Goal: Information Seeking & Learning: Learn about a topic

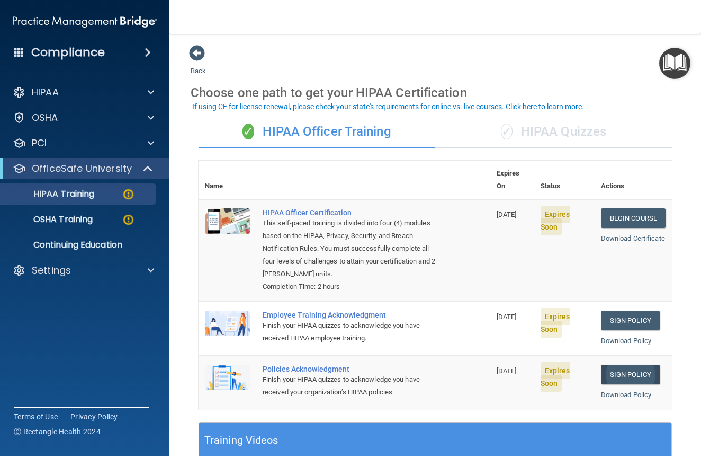
click at [633, 365] on link "Sign Policy" at bounding box center [630, 375] width 59 height 20
click at [619, 390] on link "Download Policy" at bounding box center [626, 394] width 51 height 8
click at [51, 270] on p "Settings" at bounding box center [51, 270] width 39 height 13
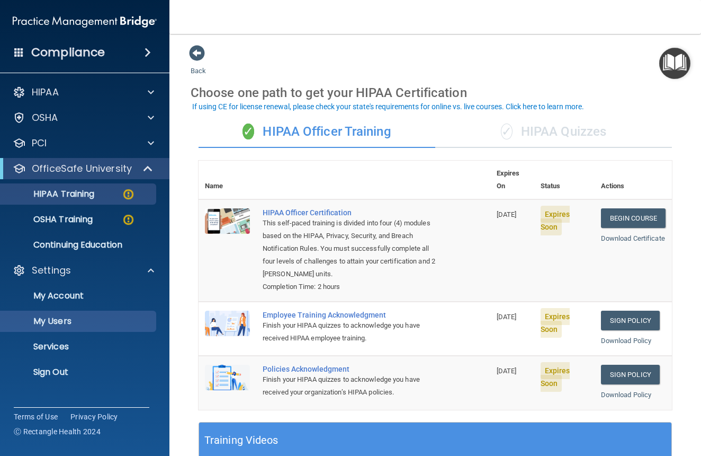
click at [58, 319] on p "My Users" at bounding box center [79, 321] width 145 height 11
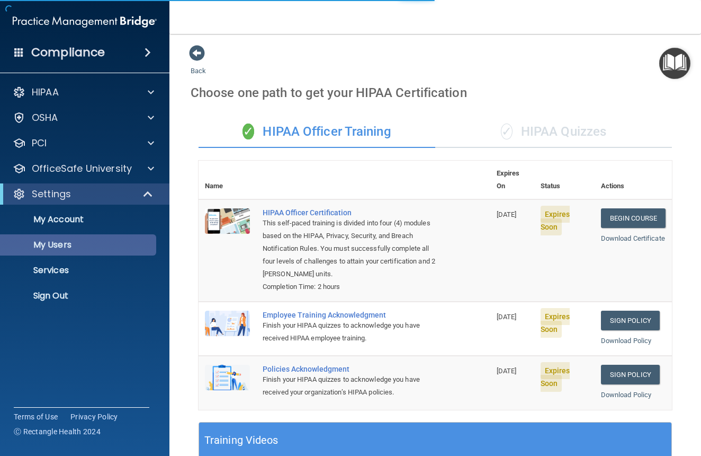
select select "20"
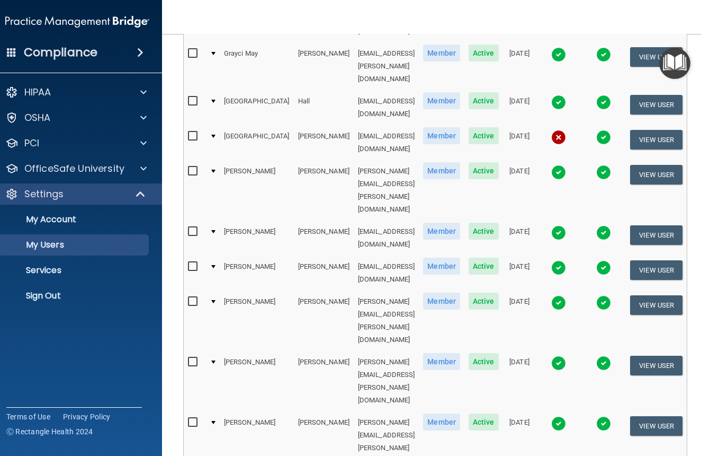
scroll to position [424, 0]
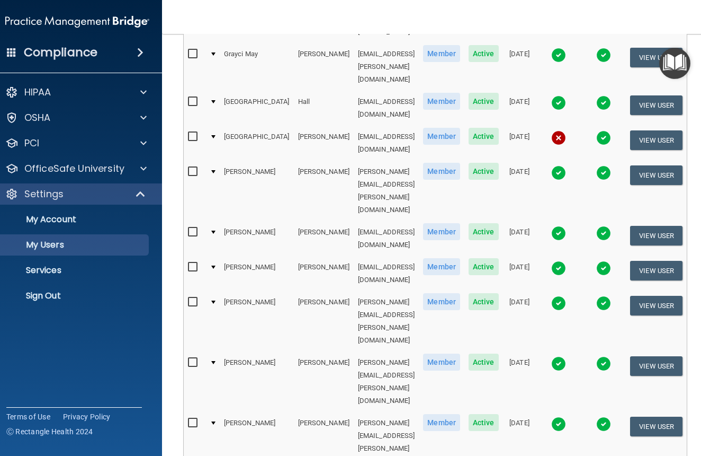
select select "20"
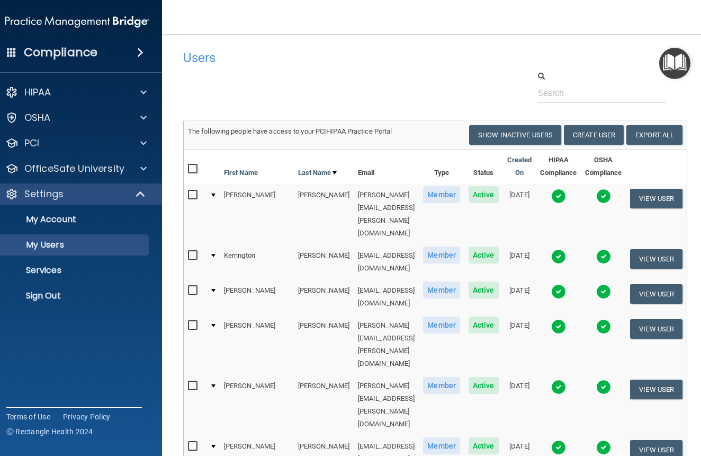
click at [484, 192] on span "Active" at bounding box center [484, 194] width 30 height 17
click at [677, 198] on button "View User" at bounding box center [656, 199] width 52 height 20
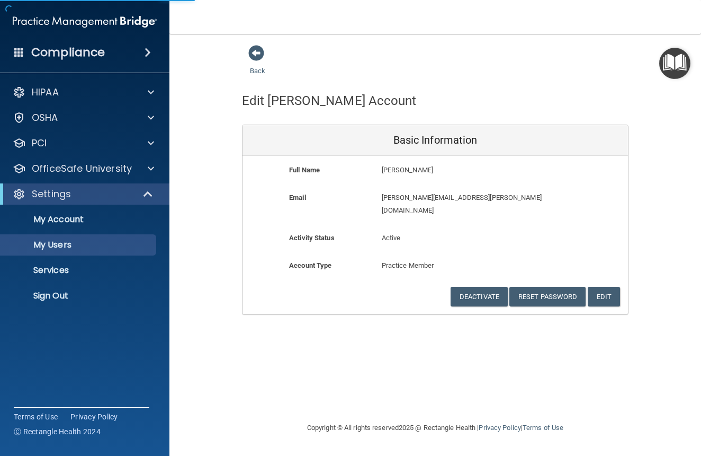
select select "20"
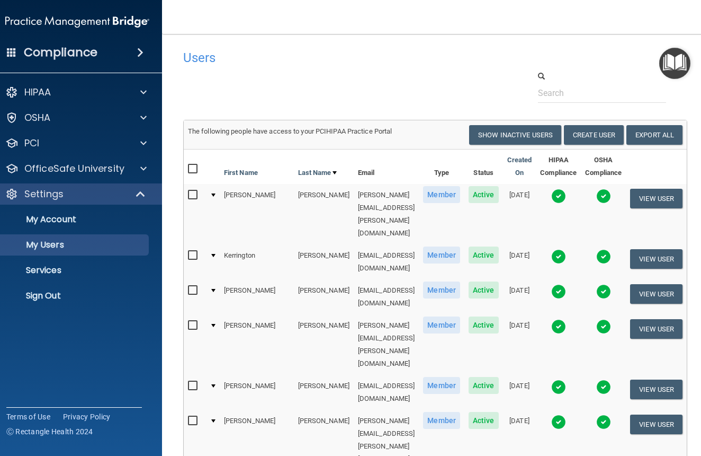
click at [566, 319] on img at bounding box center [559, 326] width 15 height 15
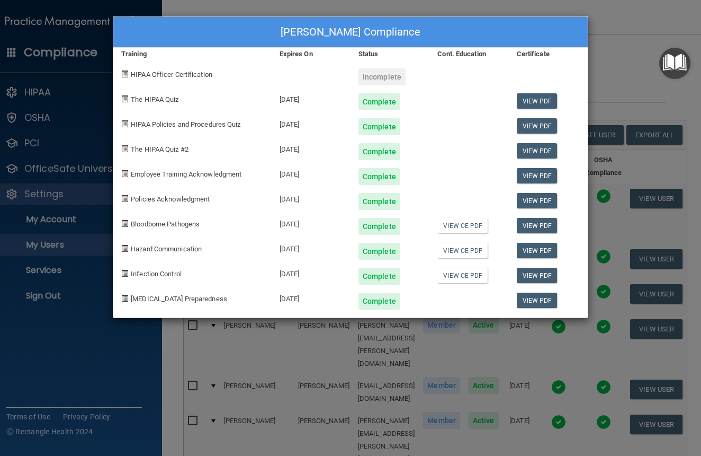
click at [603, 37] on div "Michelle Miller's Compliance Training Expires On Status Cont. Education Certifi…" at bounding box center [350, 228] width 701 height 456
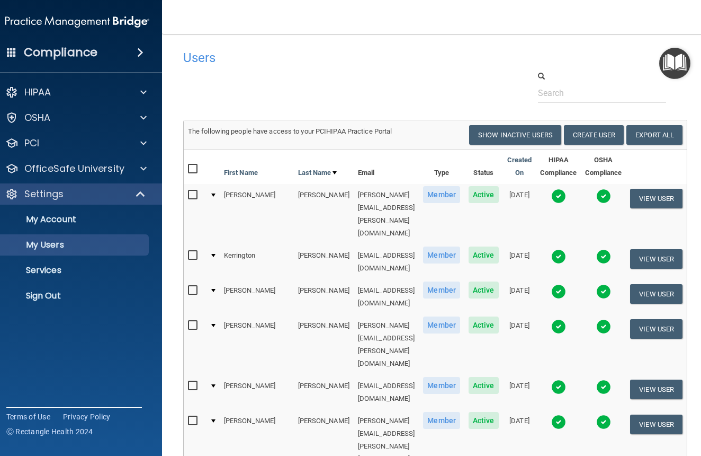
click at [611, 319] on img at bounding box center [604, 326] width 15 height 15
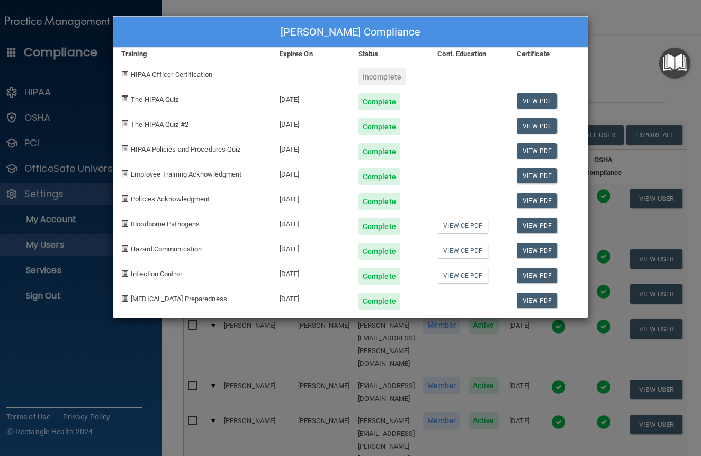
click at [608, 17] on div "Michelle Miller's Compliance Training Expires On Status Cont. Education Certifi…" at bounding box center [350, 228] width 701 height 456
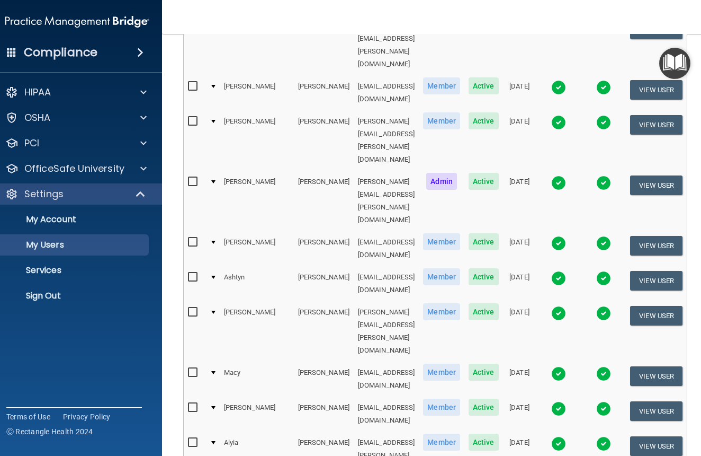
scroll to position [299, 0]
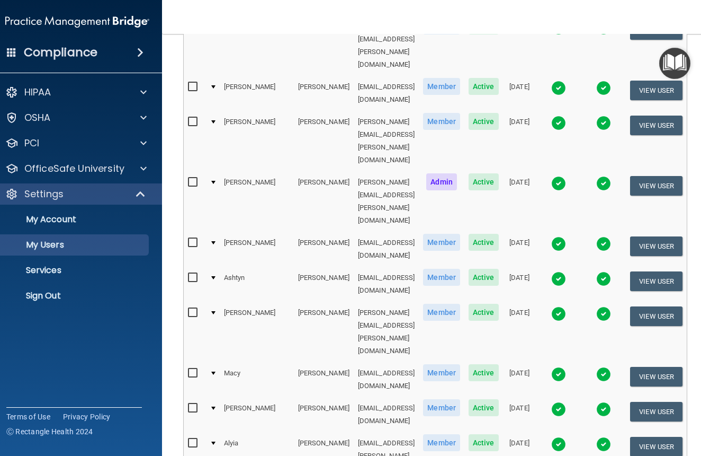
click at [566, 306] on img at bounding box center [559, 313] width 15 height 15
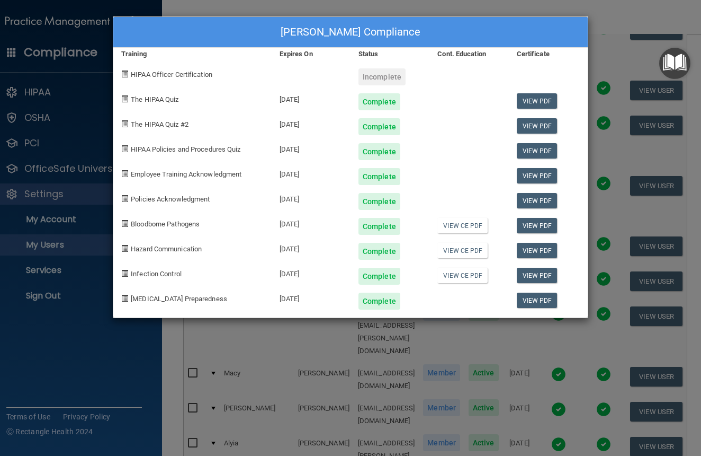
click at [611, 11] on div "Colette Stelling's Compliance Training Expires On Status Cont. Education Certif…" at bounding box center [350, 228] width 701 height 456
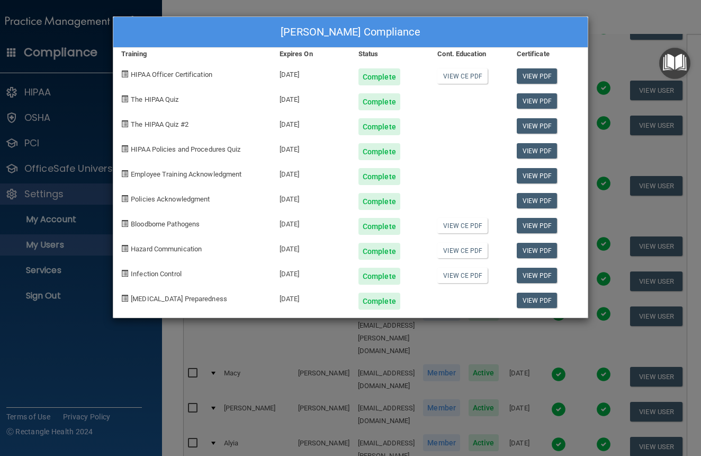
click at [600, 13] on div "Sydney Wozny's Compliance Training Expires On Status Cont. Education Certificat…" at bounding box center [350, 228] width 701 height 456
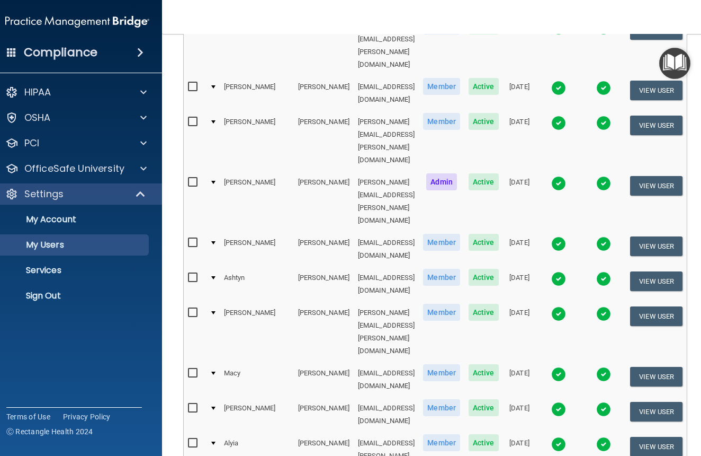
select select "20"
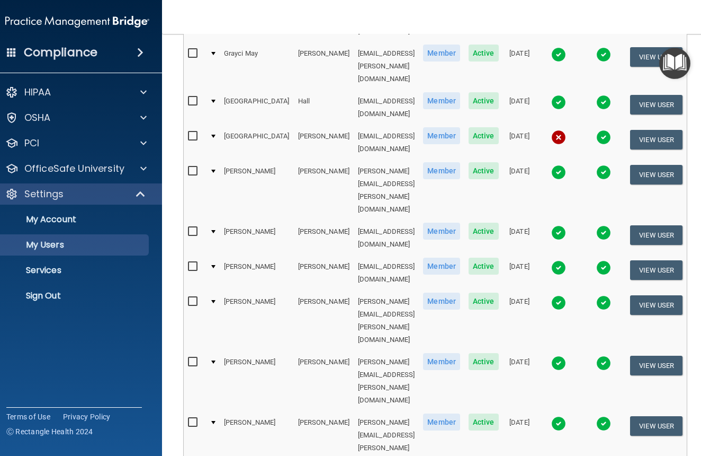
scroll to position [424, 0]
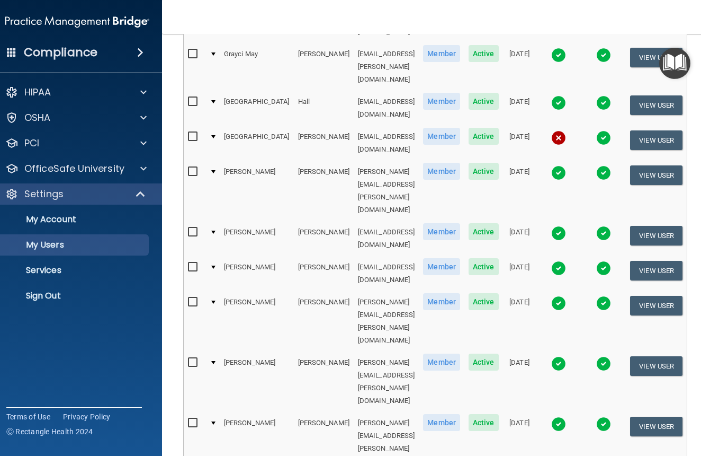
click at [566, 261] on img at bounding box center [559, 268] width 15 height 15
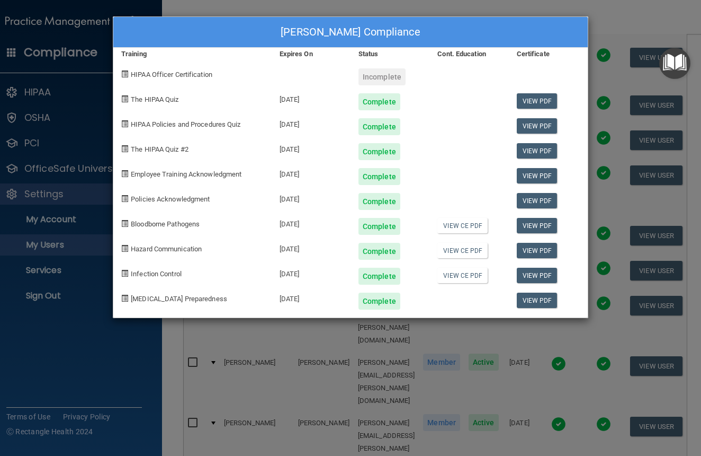
click at [600, 24] on div "Kim Huston's Compliance Training Expires On Status Cont. Education Certificate …" at bounding box center [350, 228] width 701 height 456
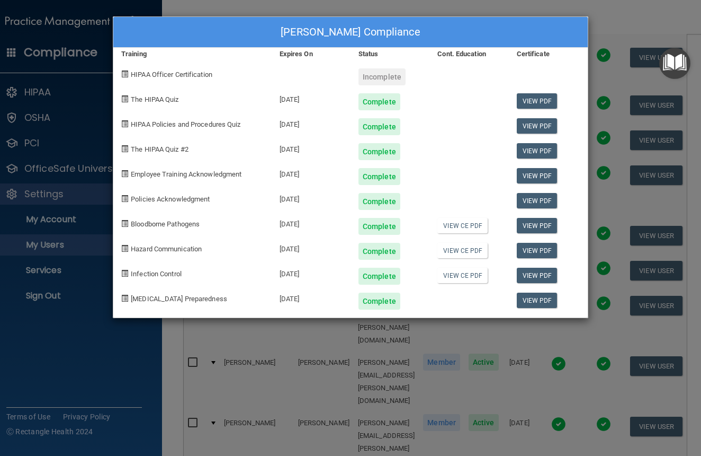
click at [599, 15] on div "Caroline Krause's Compliance Training Expires On Status Cont. Education Certifi…" at bounding box center [350, 228] width 701 height 456
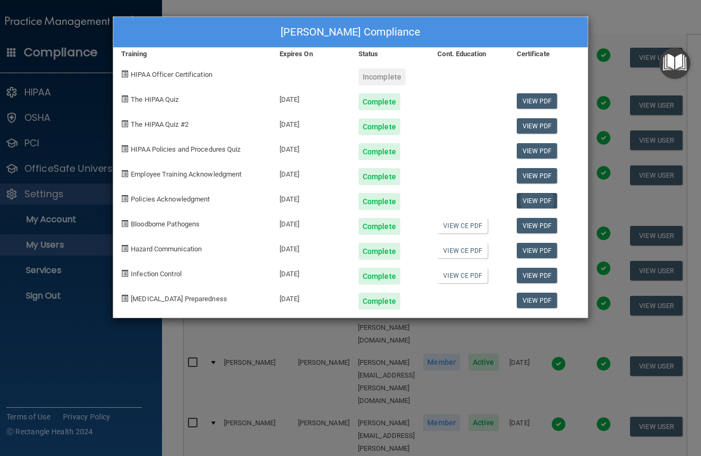
click at [541, 203] on link "View PDF" at bounding box center [537, 200] width 41 height 15
click at [529, 227] on link "View PDF" at bounding box center [537, 225] width 41 height 15
click at [629, 16] on div "Taylor Lasenieks's Compliance Training Expires On Status Cont. Education Certif…" at bounding box center [350, 228] width 701 height 456
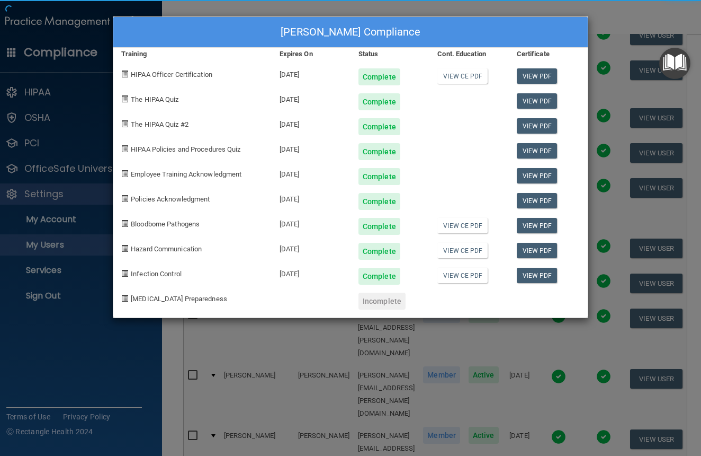
click at [569, 285] on div at bounding box center [548, 297] width 79 height 25
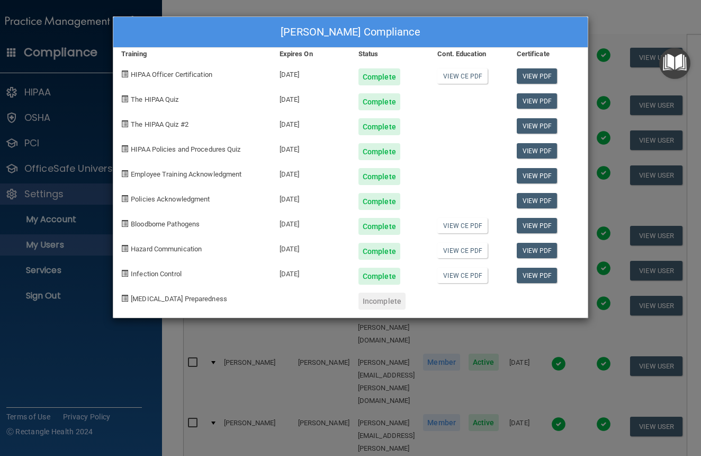
click at [613, 29] on div "Samantha Koch's Compliance Training Expires On Status Cont. Education Certifica…" at bounding box center [350, 228] width 701 height 456
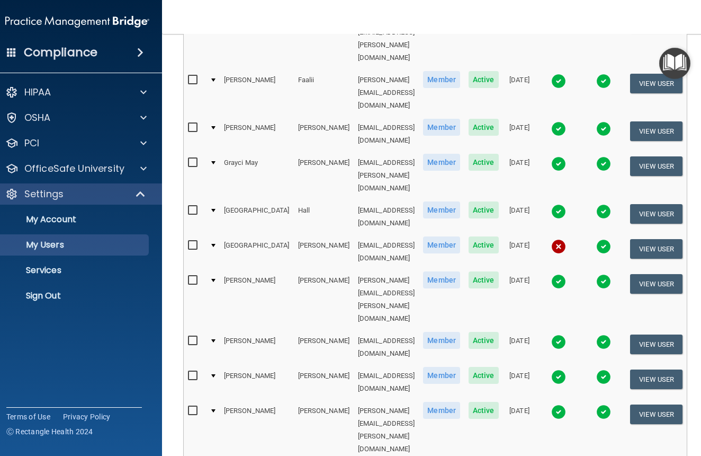
scroll to position [314, 0]
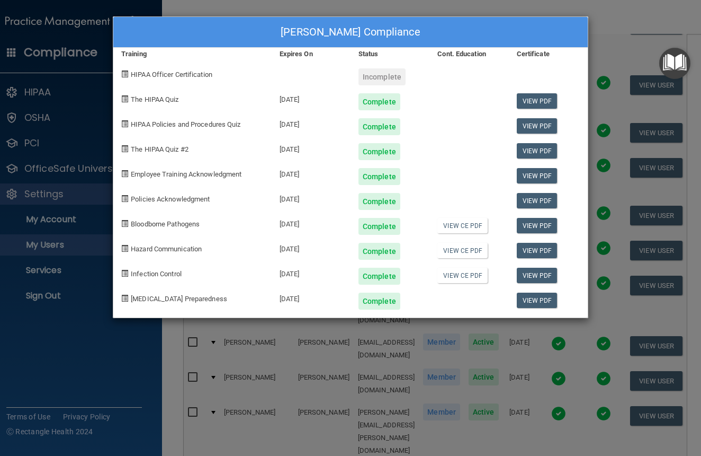
click at [602, 15] on div "Samantha Karloff's Compliance Training Expires On Status Cont. Education Certif…" at bounding box center [350, 228] width 701 height 456
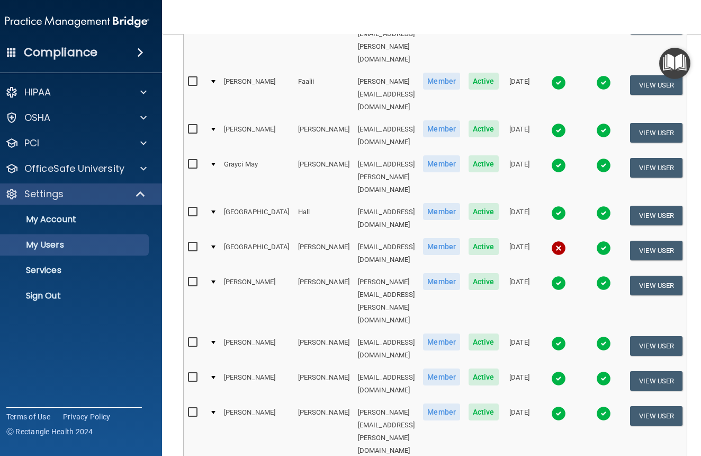
click at [566, 336] on img at bounding box center [559, 343] width 15 height 15
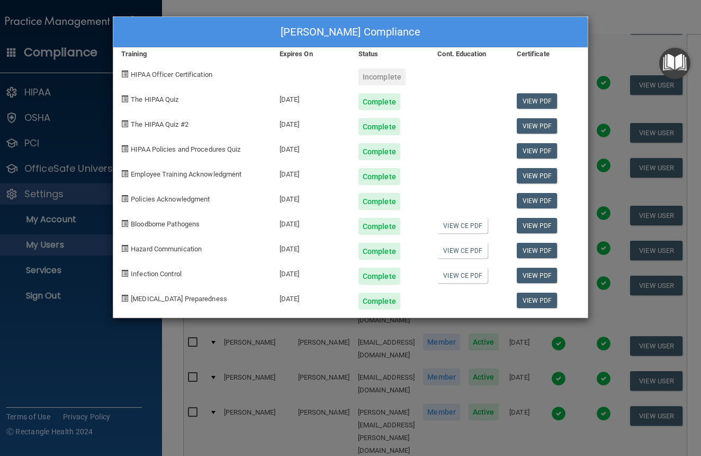
click at [612, 21] on div "Lyndsey Hiatt's Compliance Training Expires On Status Cont. Education Certifica…" at bounding box center [350, 228] width 701 height 456
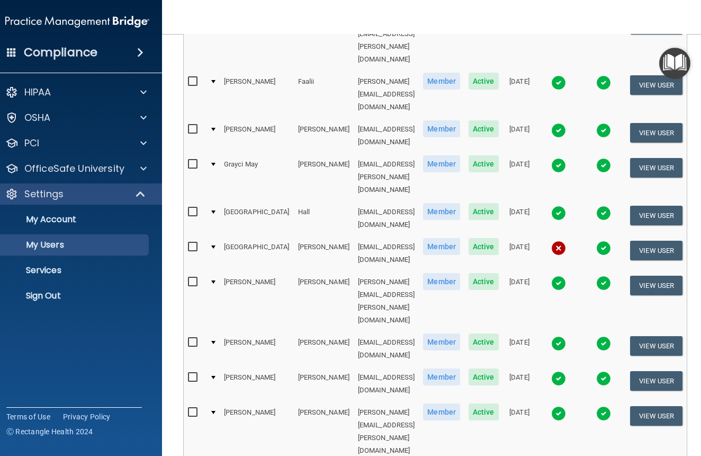
click at [566, 206] on img at bounding box center [559, 213] width 15 height 15
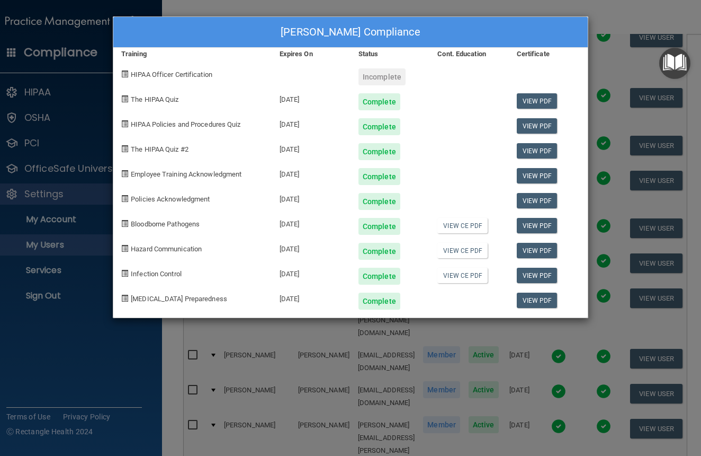
click at [600, 23] on div "Madison Hall's Compliance Training Expires On Status Cont. Education Certificat…" at bounding box center [350, 228] width 701 height 456
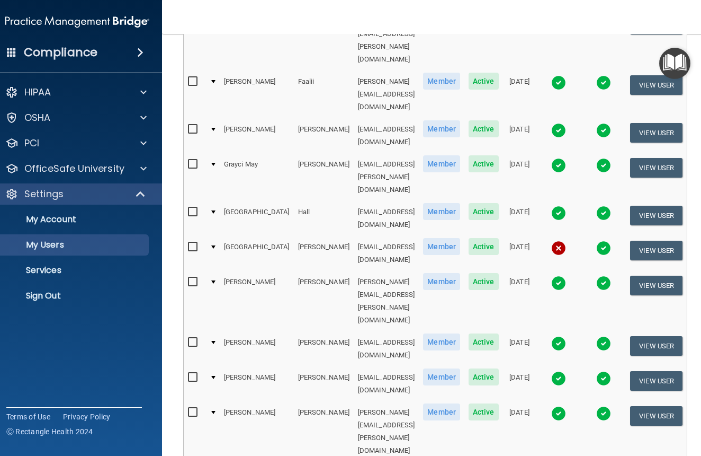
click at [566, 158] on img at bounding box center [559, 165] width 15 height 15
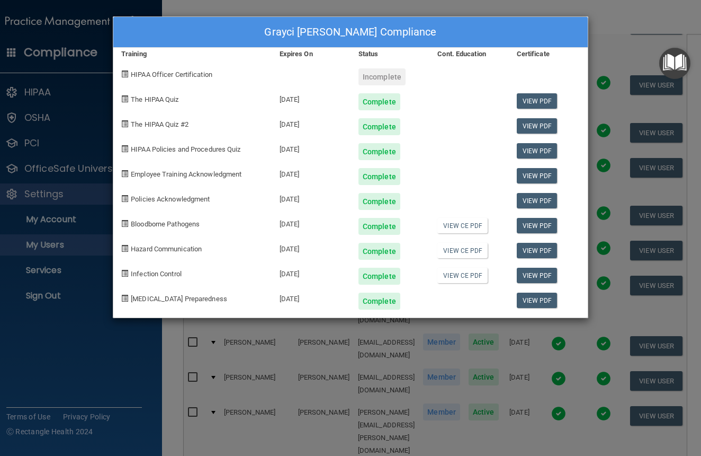
click at [607, 23] on div "Grayci May Gustin's Compliance Training Expires On Status Cont. Education Certi…" at bounding box center [350, 228] width 701 height 456
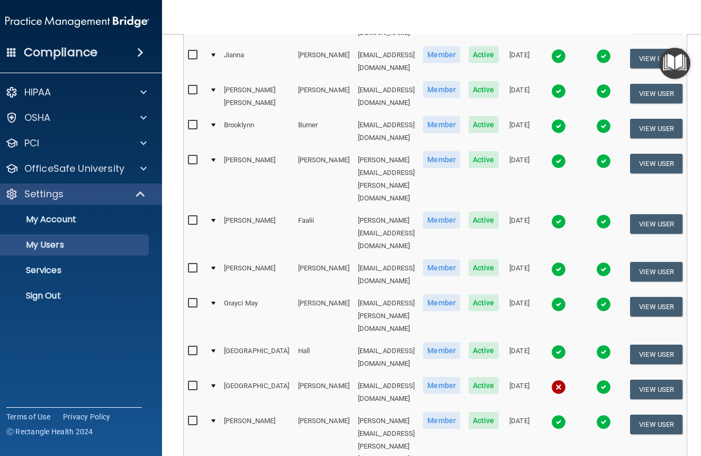
scroll to position [172, 0]
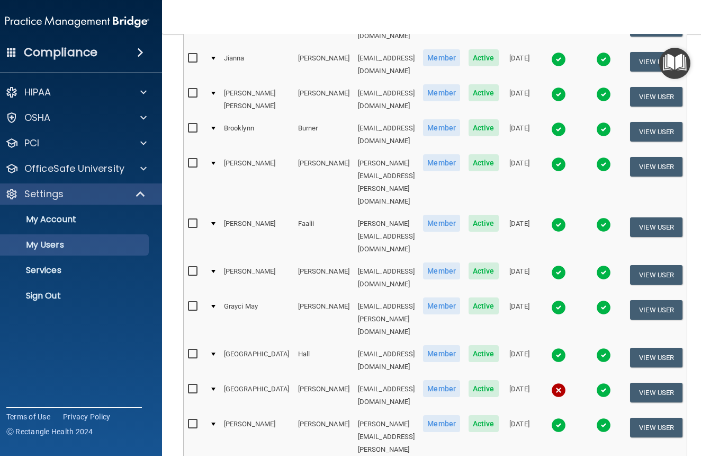
click at [566, 265] on img at bounding box center [559, 272] width 15 height 15
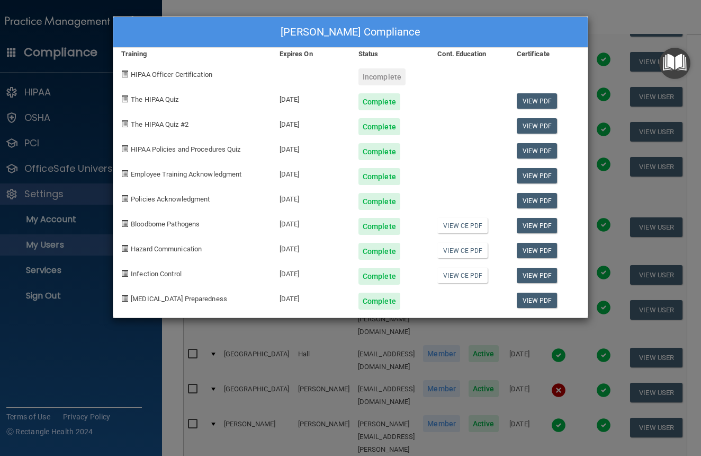
click at [604, 39] on div "Courtney Golliday's Compliance Training Expires On Status Cont. Education Certi…" at bounding box center [350, 228] width 701 height 456
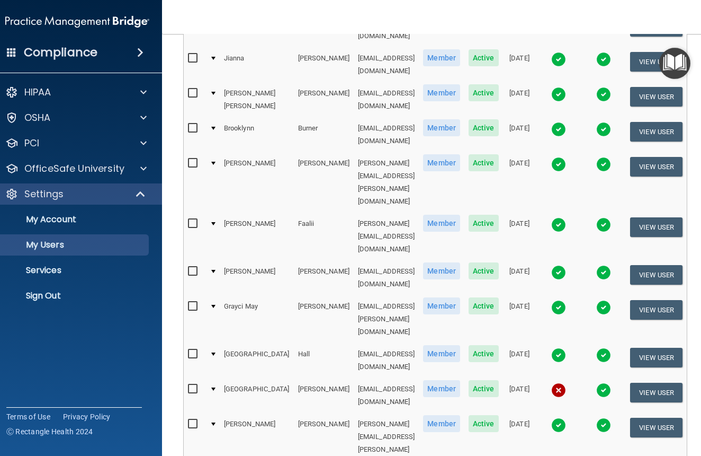
click at [566, 122] on img at bounding box center [559, 129] width 15 height 15
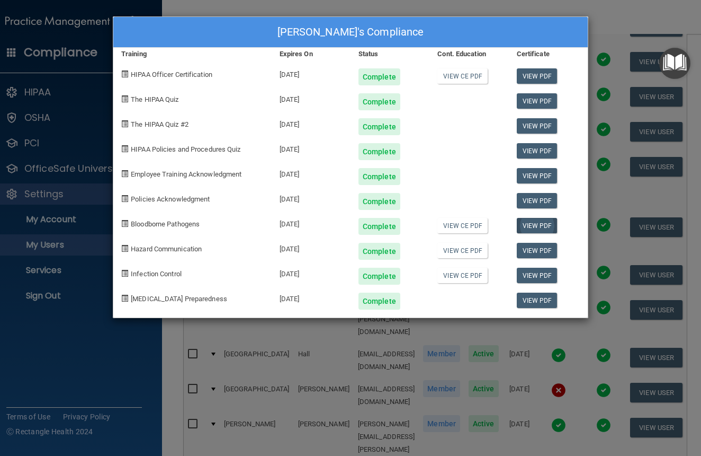
click at [532, 223] on link "View PDF" at bounding box center [537, 225] width 41 height 15
click at [534, 150] on link "View PDF" at bounding box center [537, 150] width 41 height 15
click at [612, 19] on div "Brooklynn Burner's Compliance Training Expires On Status Cont. Education Certif…" at bounding box center [350, 228] width 701 height 456
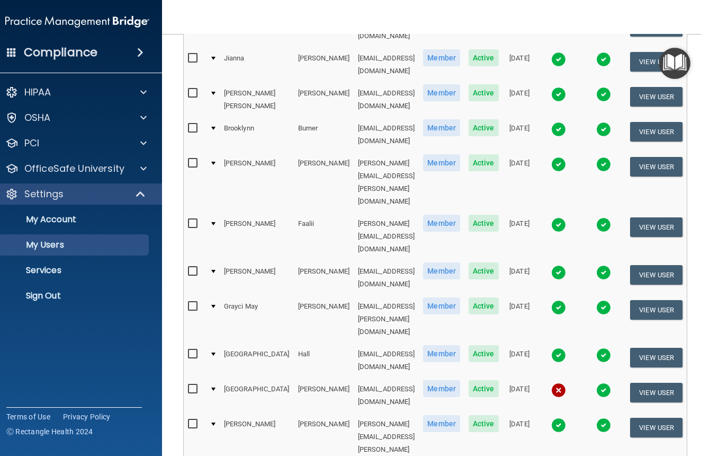
click at [566, 52] on img at bounding box center [559, 59] width 15 height 15
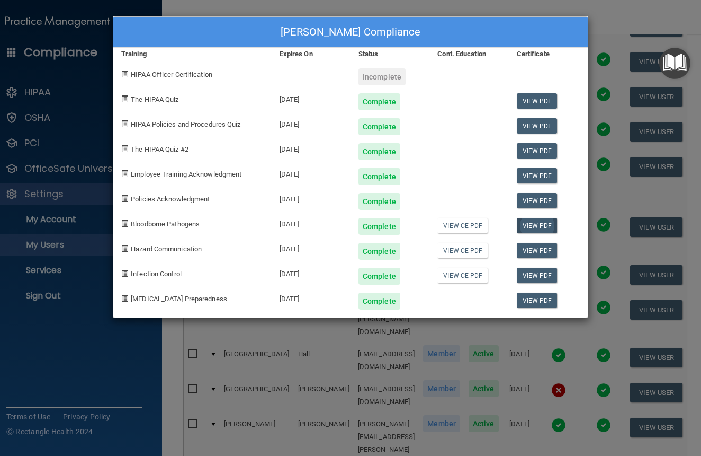
click at [535, 226] on link "View PDF" at bounding box center [537, 225] width 41 height 15
click at [532, 101] on link "View PDF" at bounding box center [537, 100] width 41 height 15
click at [607, 19] on div "Jianna Bockoven's Compliance Training Expires On Status Cont. Education Certifi…" at bounding box center [350, 228] width 701 height 456
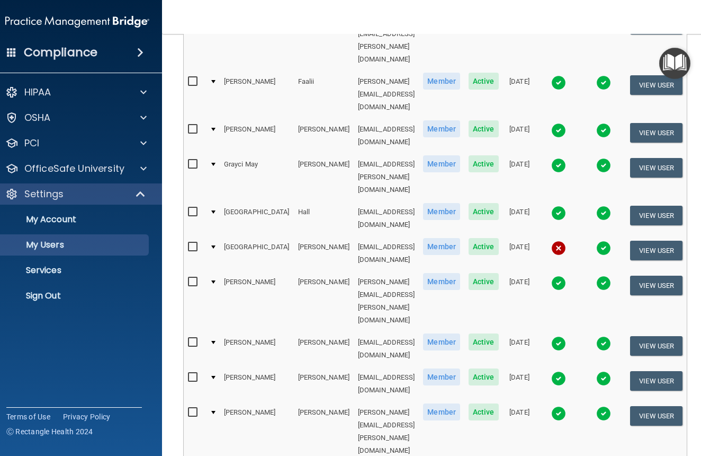
scroll to position [317, 0]
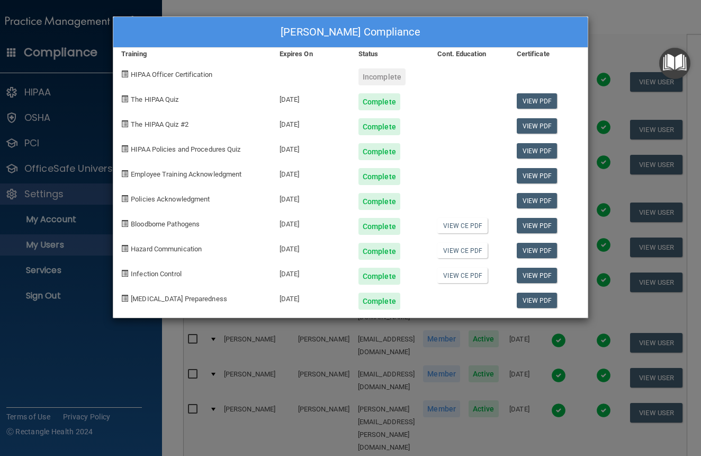
click at [625, 22] on div "Taylor Lasenieks's Compliance Training Expires On Status Cont. Education Certif…" at bounding box center [350, 228] width 701 height 456
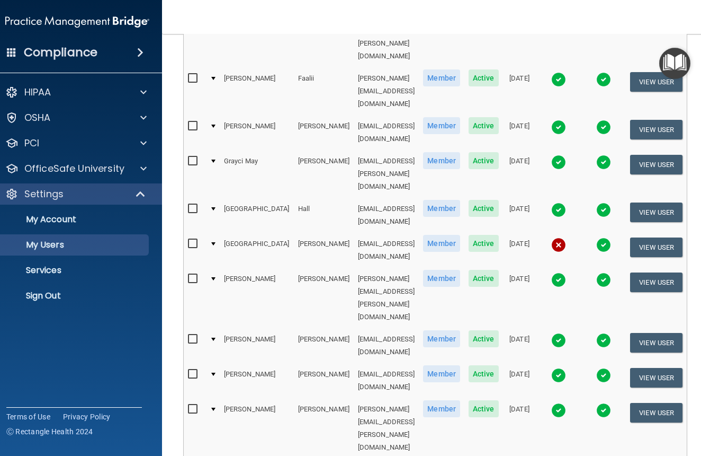
click at [624, 23] on nav "Toggle navigation Marilyn Savidge marilyn.savidge@rallisbonilla.com Manage My E…" at bounding box center [435, 17] width 547 height 34
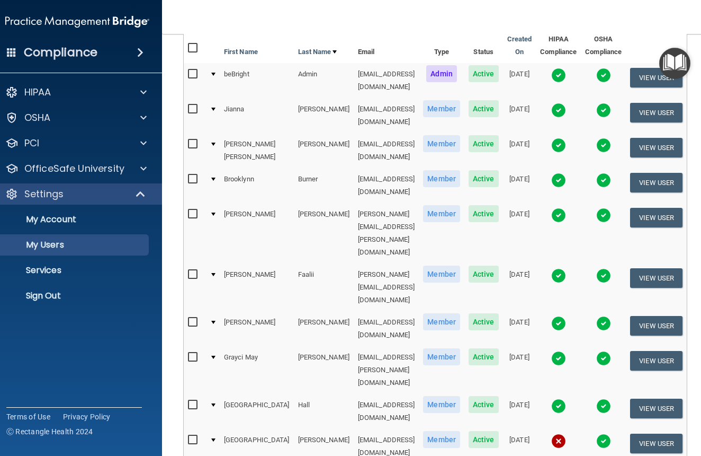
scroll to position [104, 0]
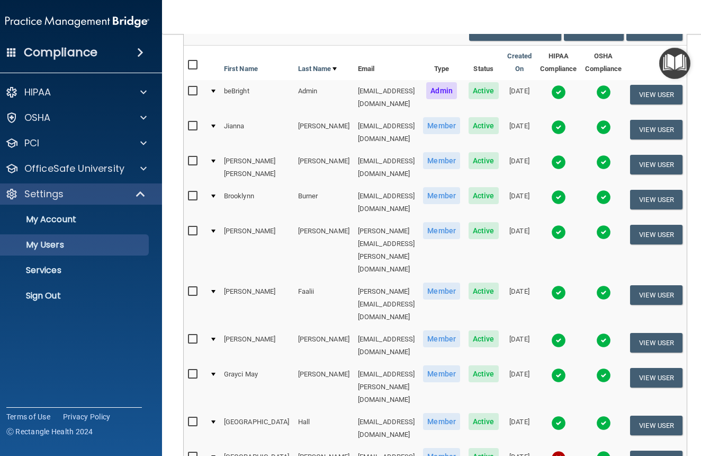
click at [566, 190] on img at bounding box center [559, 197] width 15 height 15
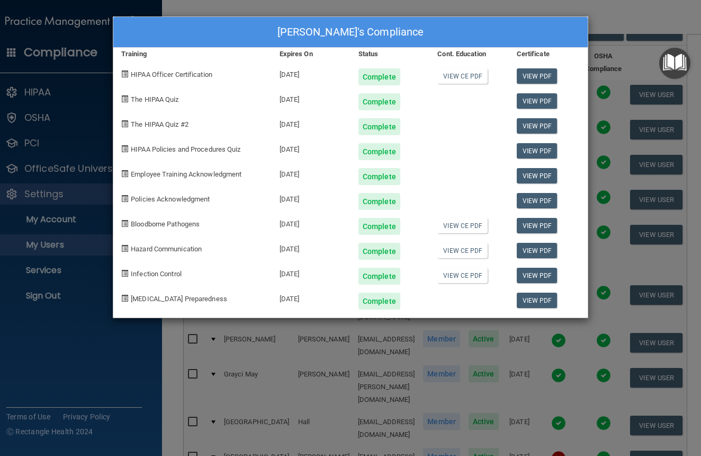
click at [610, 21] on div "Brooklynn Burner's Compliance Training Expires On Status Cont. Education Certif…" at bounding box center [350, 228] width 701 height 456
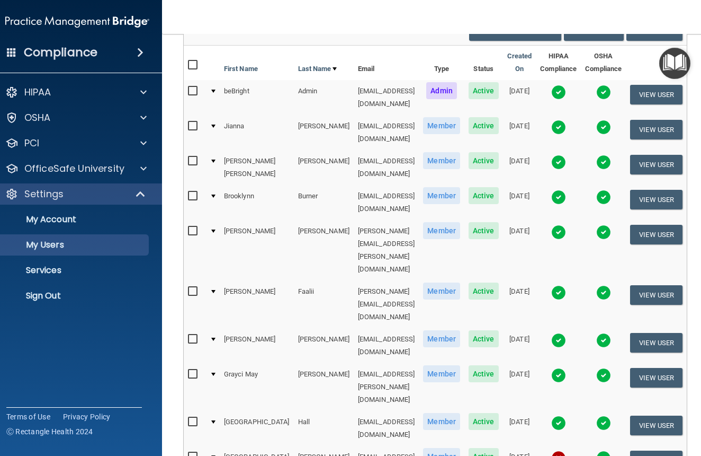
click at [566, 333] on img at bounding box center [559, 340] width 15 height 15
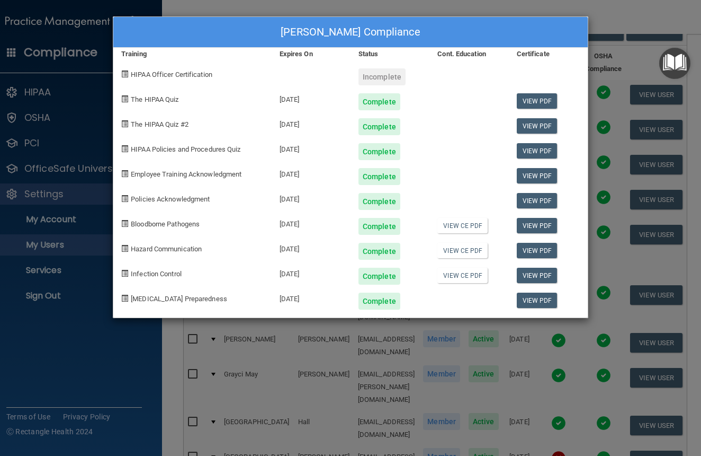
click at [611, 20] on div "Courtney Golliday's Compliance Training Expires On Status Cont. Education Certi…" at bounding box center [350, 228] width 701 height 456
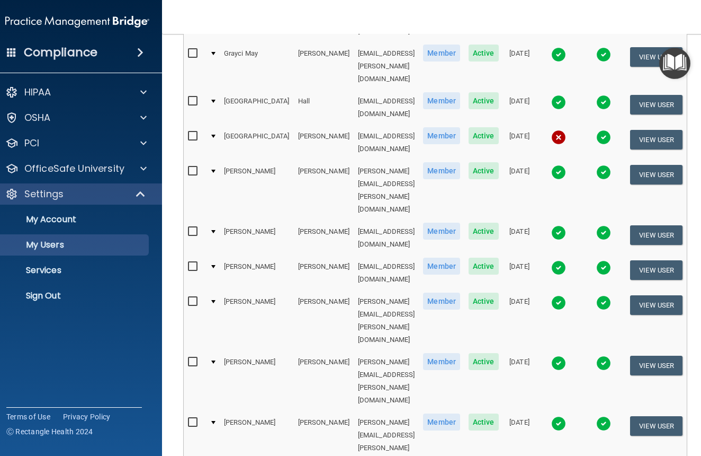
scroll to position [424, 0]
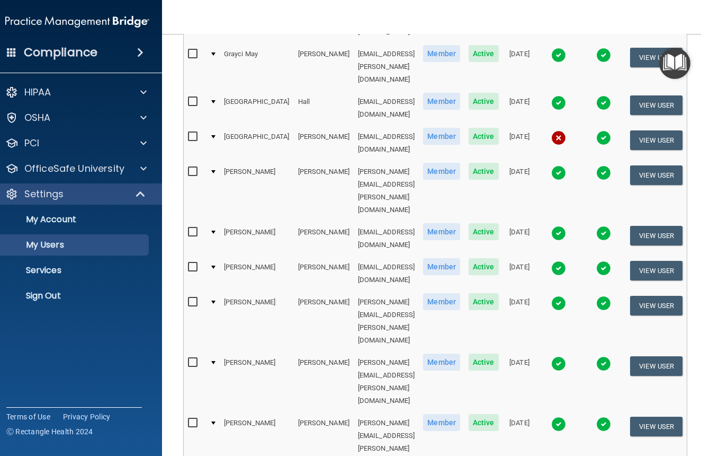
click at [565, 296] on img at bounding box center [559, 303] width 15 height 15
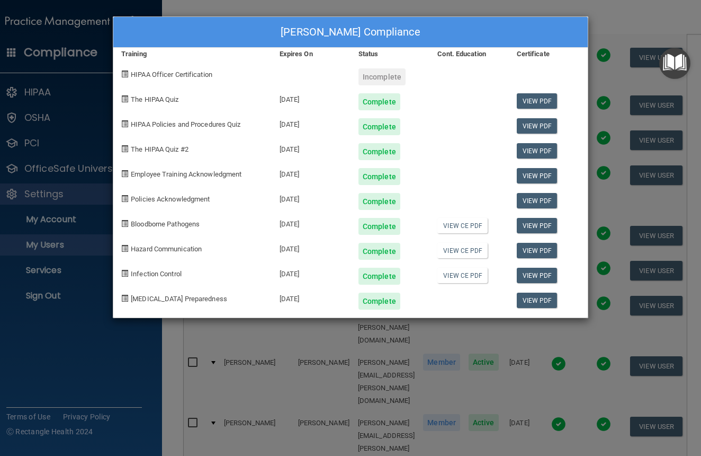
click at [608, 25] on div "Paige Johnson's Compliance Training Expires On Status Cont. Education Certifica…" at bounding box center [350, 228] width 701 height 456
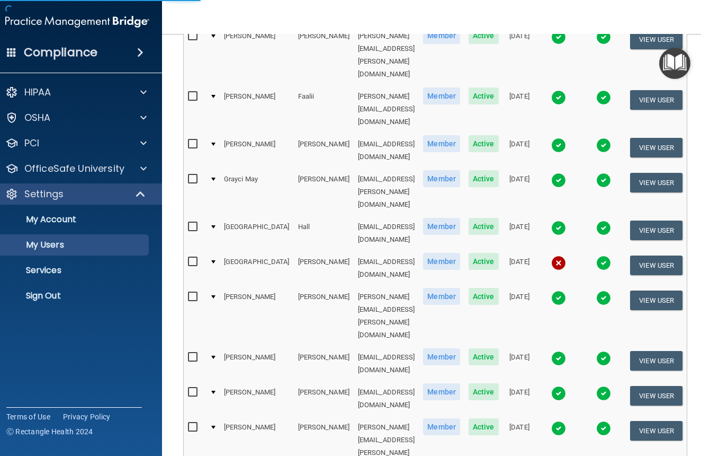
select select "20"
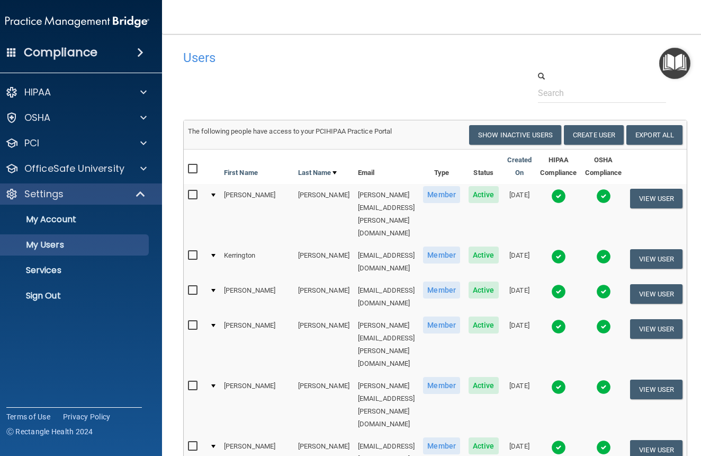
scroll to position [0, 0]
click at [566, 379] on img at bounding box center [559, 386] width 15 height 15
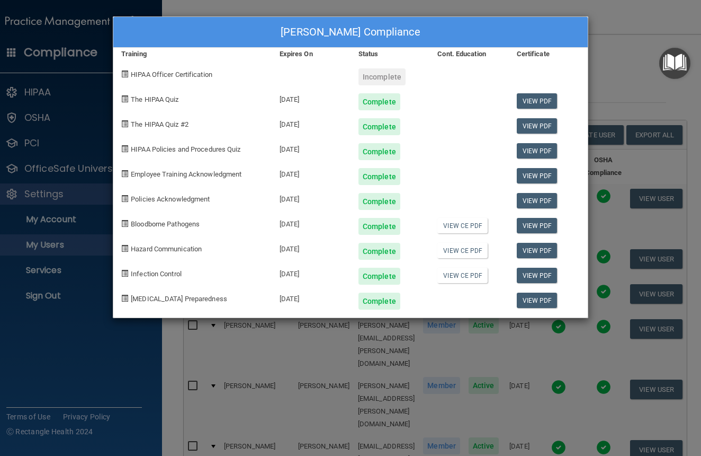
click at [609, 71] on div "Paul Rallis's Compliance Training Expires On Status Cont. Education Certificate…" at bounding box center [350, 228] width 701 height 456
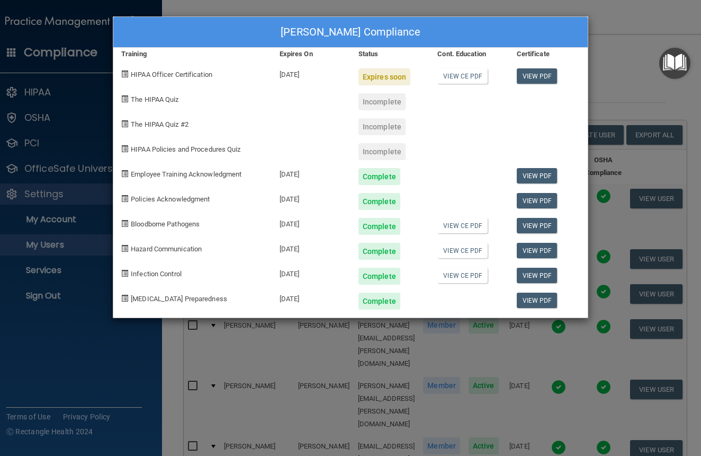
click at [601, 84] on div "Marilyn Savidge's Compliance Training Expires On Status Cont. Education Certifi…" at bounding box center [350, 228] width 701 height 456
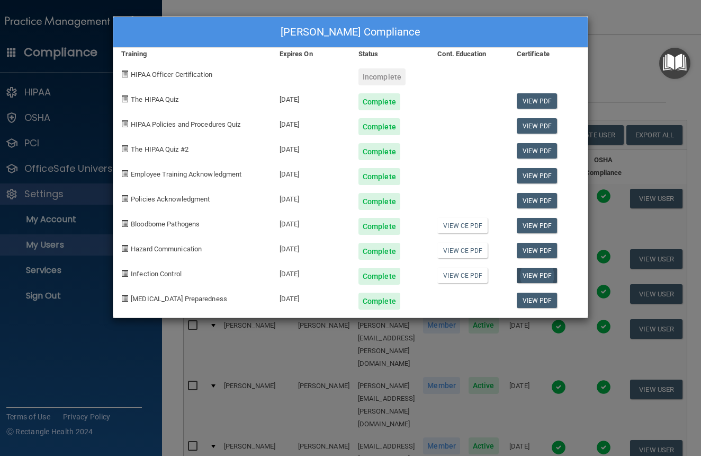
click at [527, 274] on link "View PDF" at bounding box center [537, 275] width 41 height 15
click at [610, 51] on div "Anna Seim's Compliance Training Expires On Status Cont. Education Certificate H…" at bounding box center [350, 228] width 701 height 456
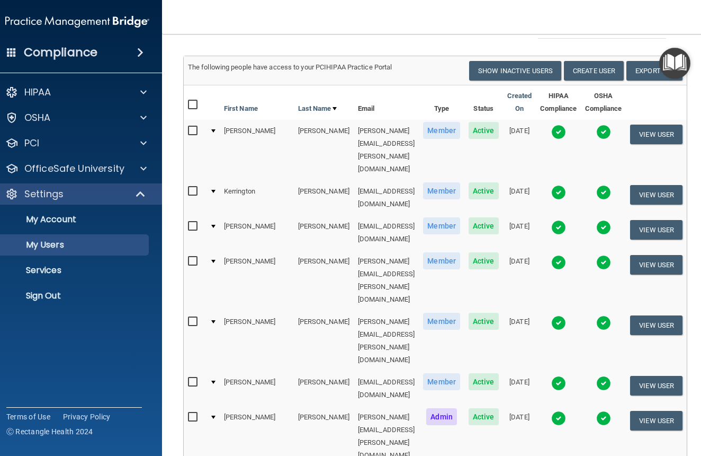
scroll to position [73, 0]
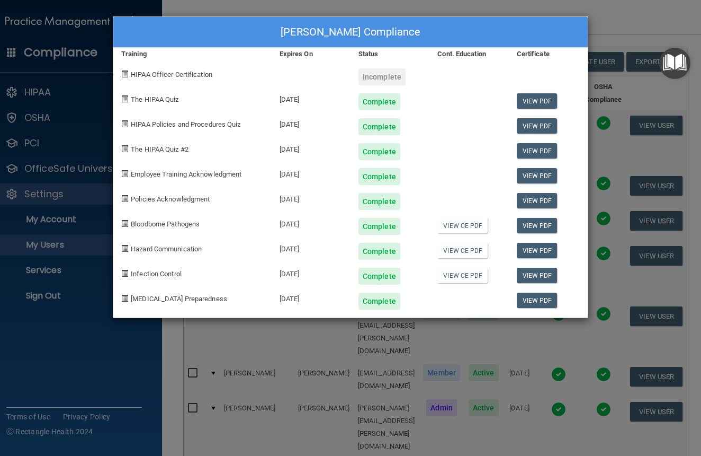
click at [603, 42] on div "Ashtyn Snider's Compliance Training Expires On Status Cont. Education Certifica…" at bounding box center [350, 228] width 701 height 456
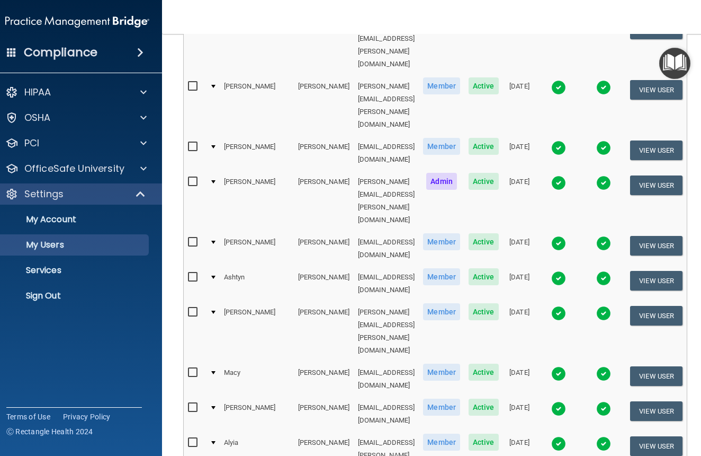
scroll to position [299, 0]
click at [566, 437] on img at bounding box center [559, 444] width 15 height 15
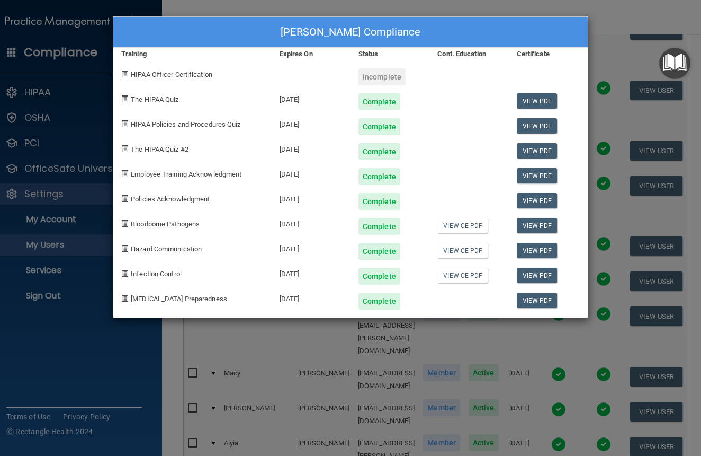
click at [598, 45] on div "Alyia Uecker's Compliance Training Expires On Status Cont. Education Certificat…" at bounding box center [350, 228] width 701 height 456
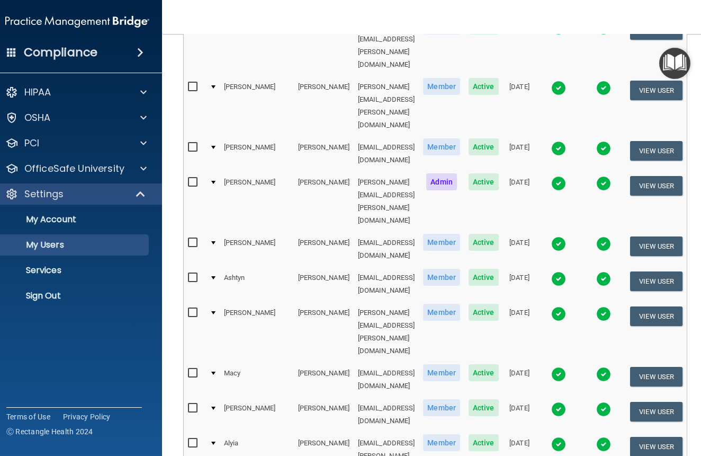
click at [573, 432] on td at bounding box center [558, 456] width 45 height 48
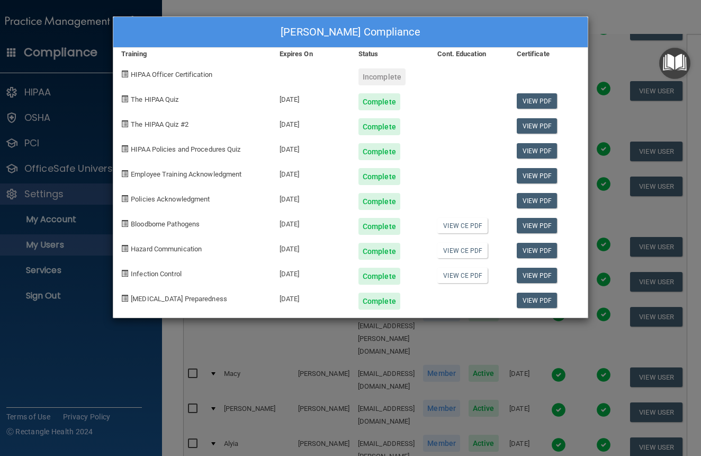
click at [613, 22] on div "Alyia Uecker's Compliance Training Expires On Status Cont. Education Certificat…" at bounding box center [350, 228] width 701 height 456
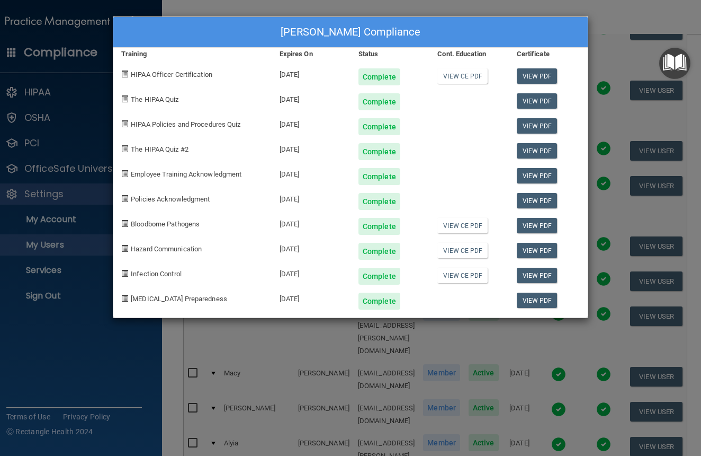
click at [602, 16] on div "Sydney Wozny's Compliance Training Expires On Status Cont. Education Certificat…" at bounding box center [350, 228] width 701 height 456
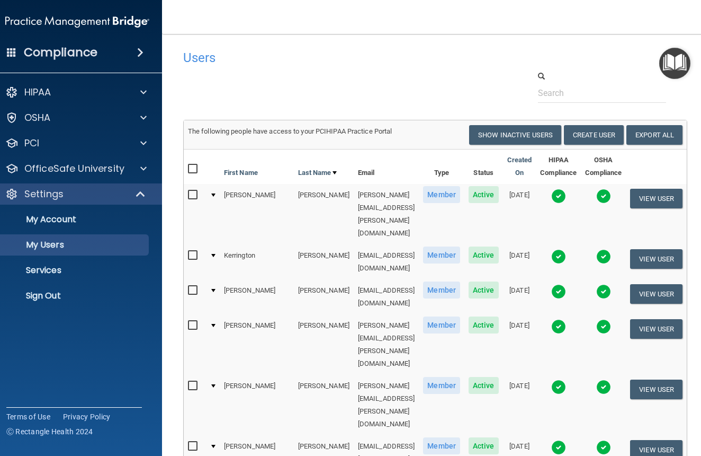
scroll to position [0, 0]
click at [70, 171] on p "OfficeSafe University" at bounding box center [74, 168] width 100 height 13
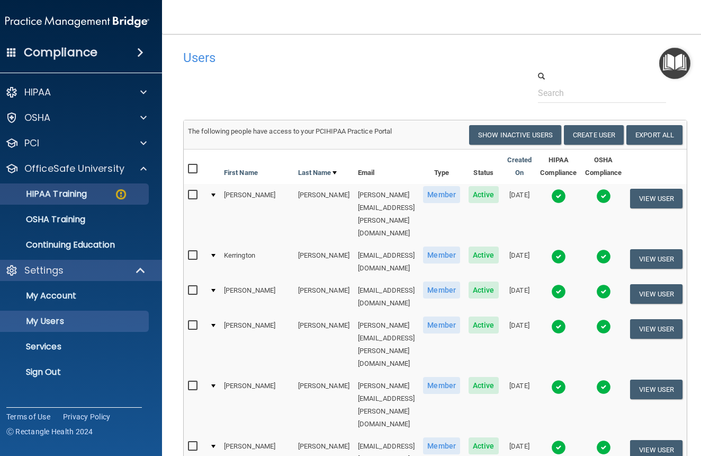
click at [73, 190] on p "HIPAA Training" at bounding box center [42, 194] width 87 height 11
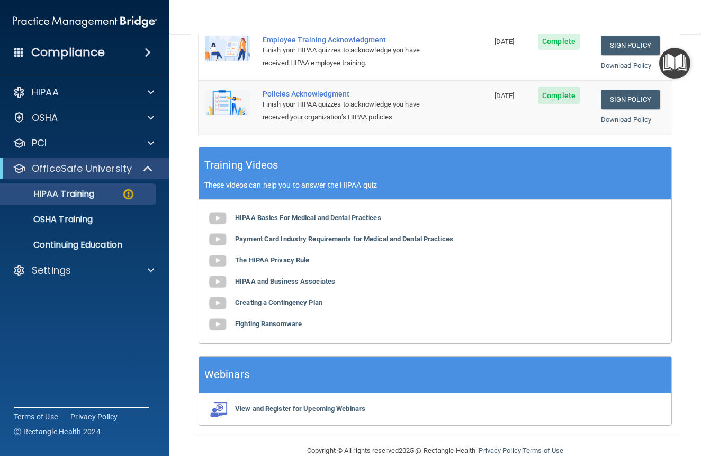
scroll to position [274, 0]
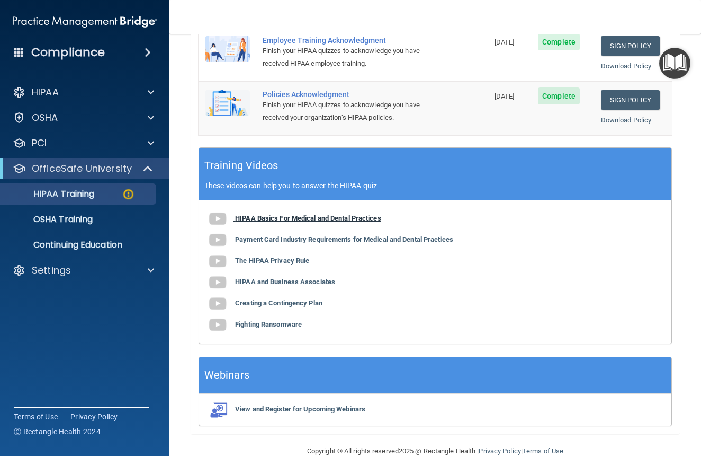
click at [264, 214] on b "HIPAA Basics For Medical and Dental Practices" at bounding box center [308, 218] width 146 height 8
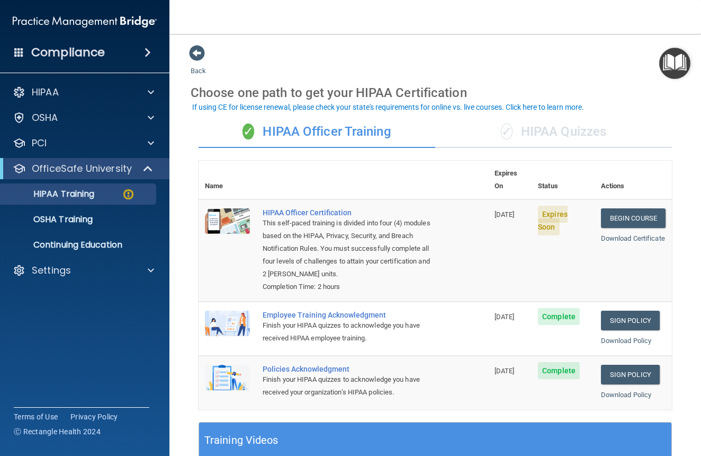
scroll to position [0, 0]
click at [674, 60] on img "Open Resource Center" at bounding box center [675, 63] width 31 height 31
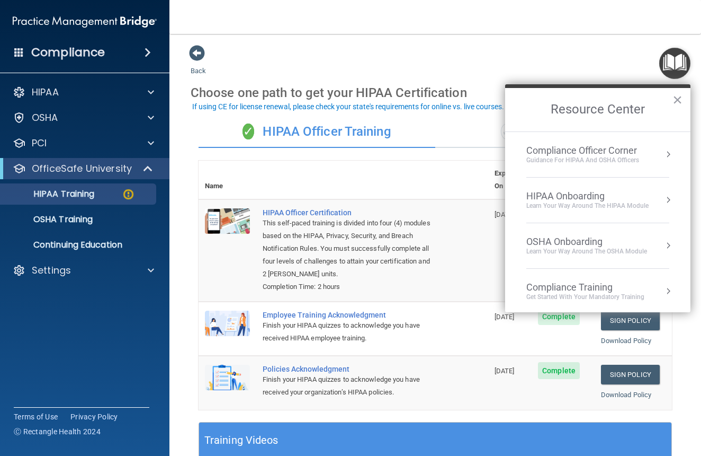
click at [588, 56] on div "Back Choose one path to get your HIPAA Certification ✓ HIPAA Officer Training ✓…" at bounding box center [436, 377] width 490 height 664
click at [678, 103] on button "×" at bounding box center [678, 99] width 10 height 17
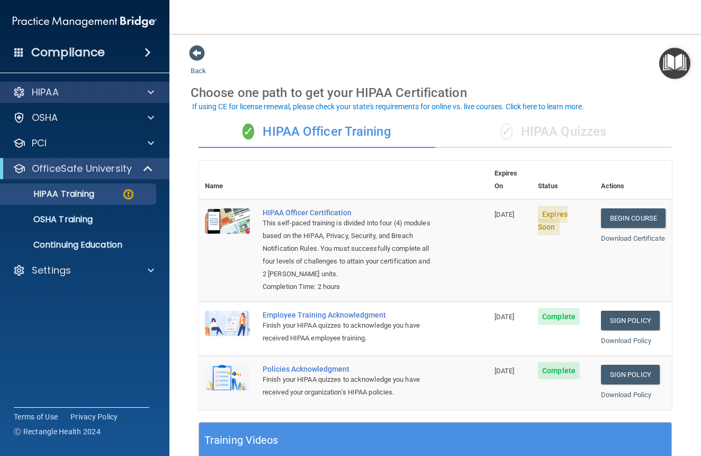
click at [70, 95] on div "HIPAA" at bounding box center [70, 92] width 131 height 13
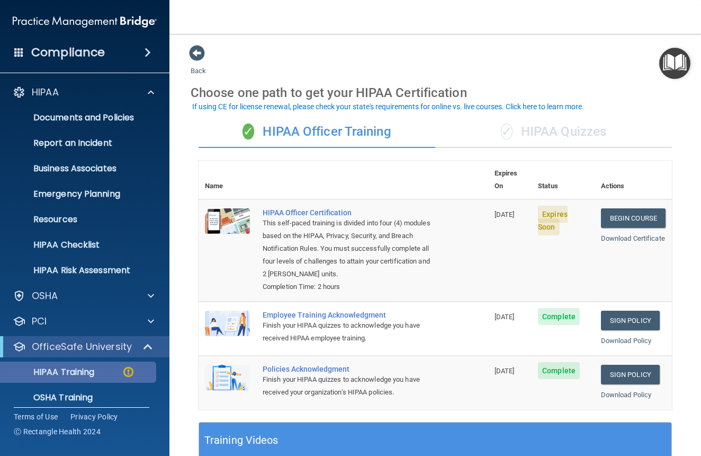
click at [82, 371] on p "HIPAA Training" at bounding box center [50, 372] width 87 height 11
click at [634, 208] on link "Begin Course" at bounding box center [633, 218] width 65 height 20
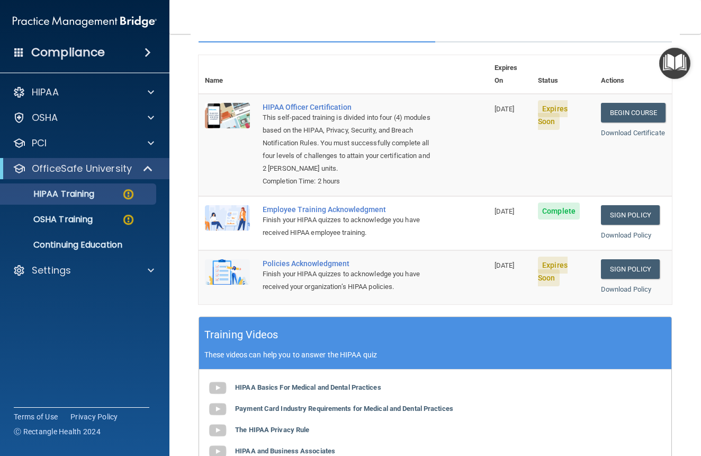
scroll to position [105, 0]
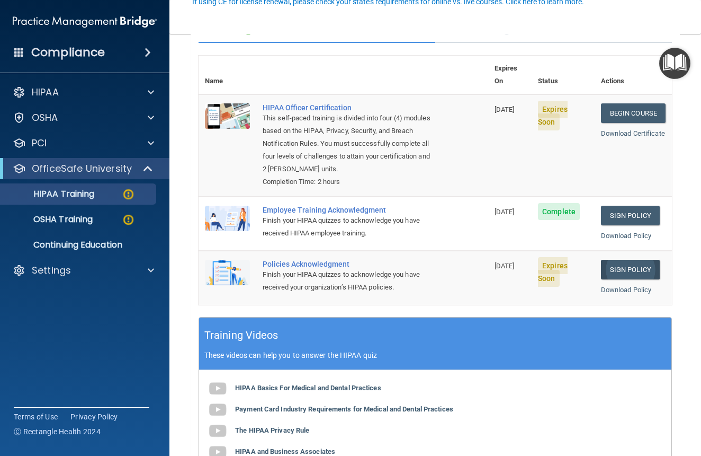
click at [638, 260] on link "Sign Policy" at bounding box center [630, 270] width 59 height 20
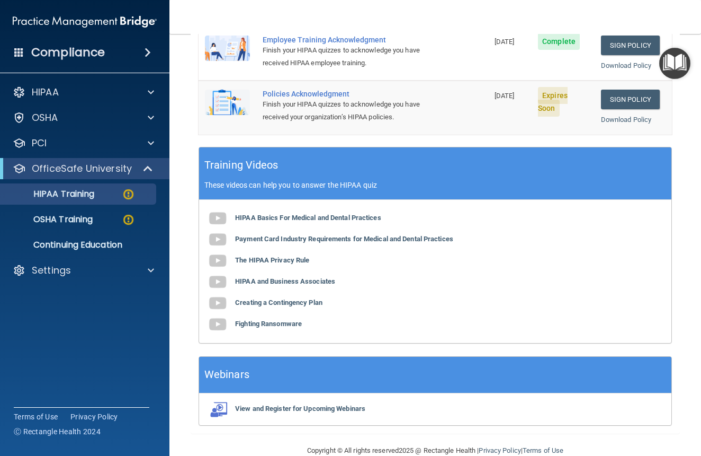
scroll to position [274, 0]
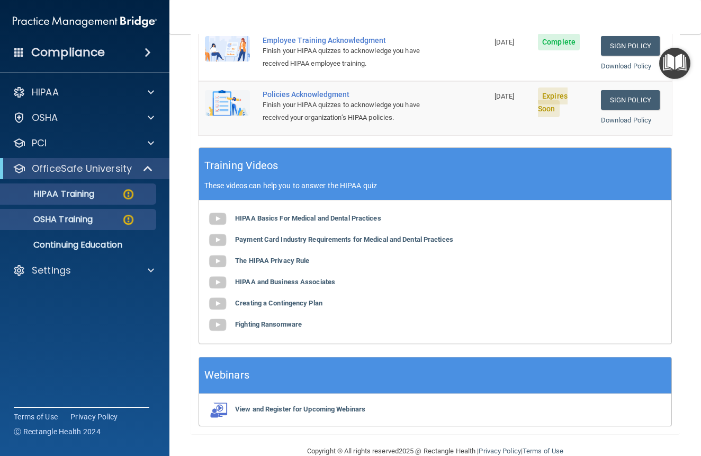
click at [93, 220] on p "OSHA Training" at bounding box center [50, 219] width 86 height 11
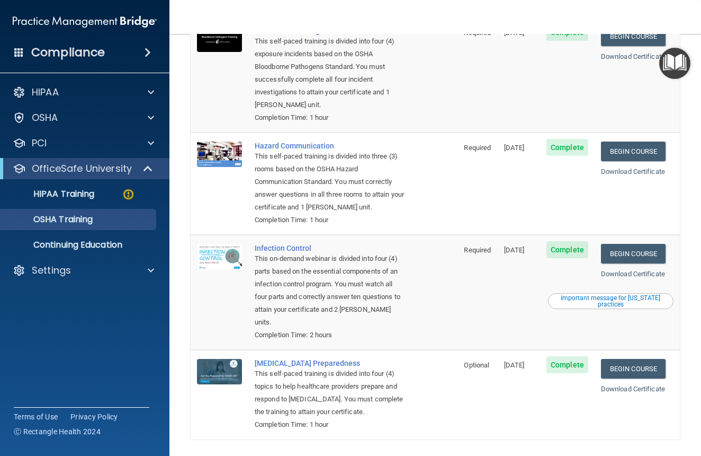
scroll to position [113, 0]
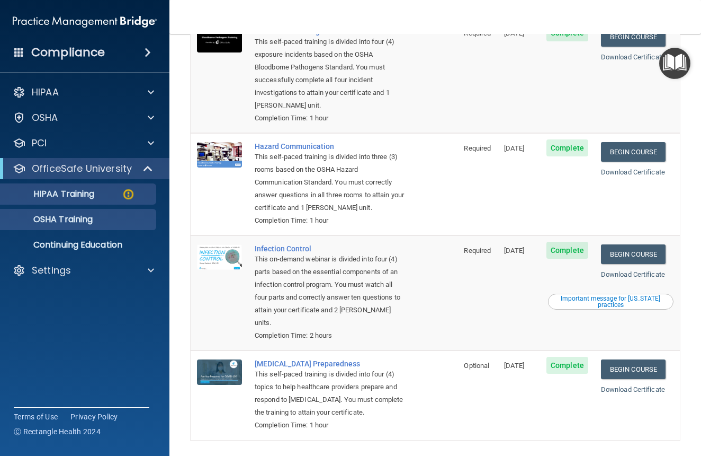
click at [59, 193] on p "HIPAA Training" at bounding box center [50, 194] width 87 height 11
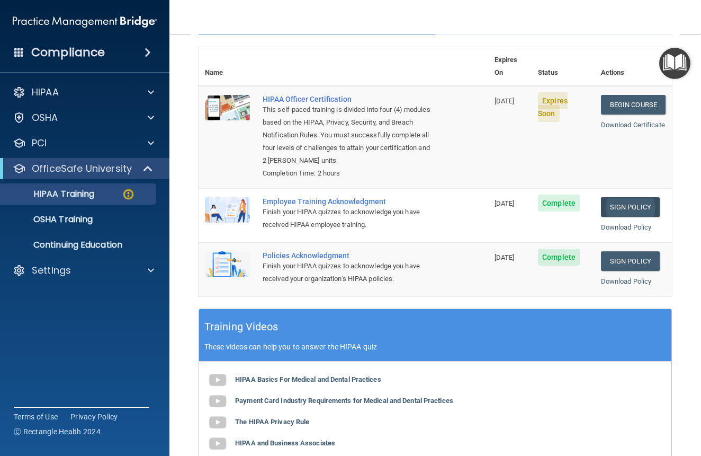
click at [627, 197] on link "Sign Policy" at bounding box center [630, 207] width 59 height 20
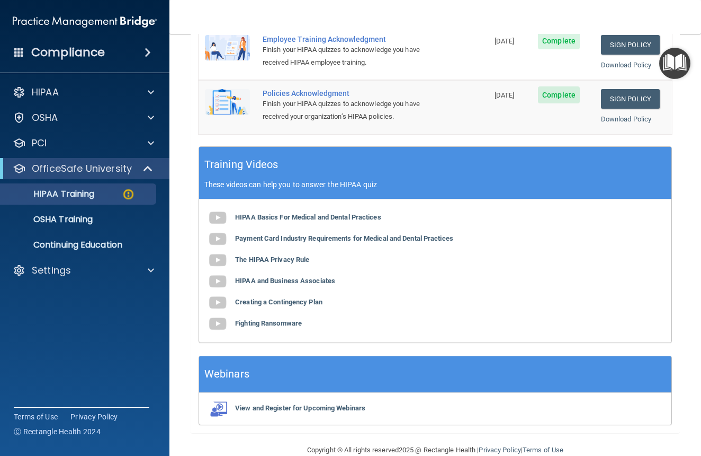
scroll to position [274, 0]
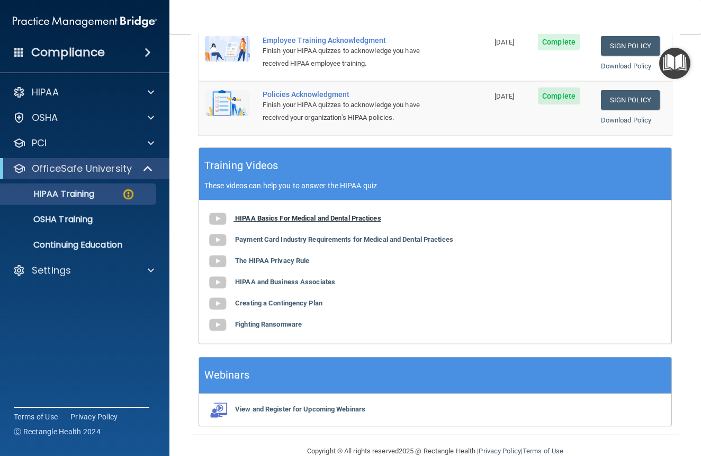
click at [289, 214] on b "HIPAA Basics For Medical and Dental Practices" at bounding box center [308, 218] width 146 height 8
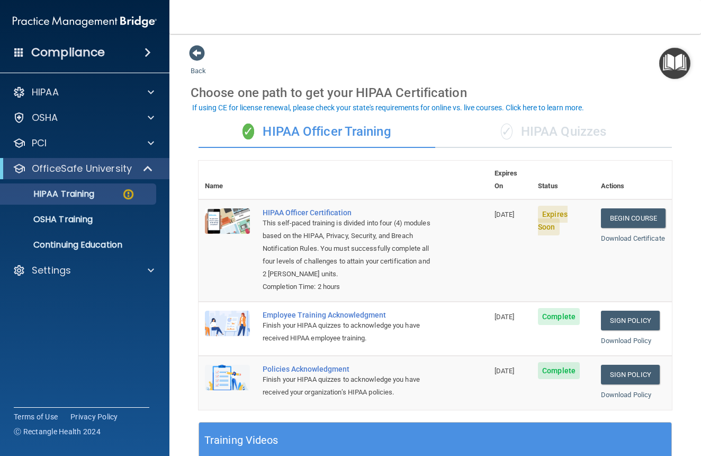
scroll to position [0, 0]
click at [612, 336] on link "Download Policy" at bounding box center [626, 340] width 51 height 8
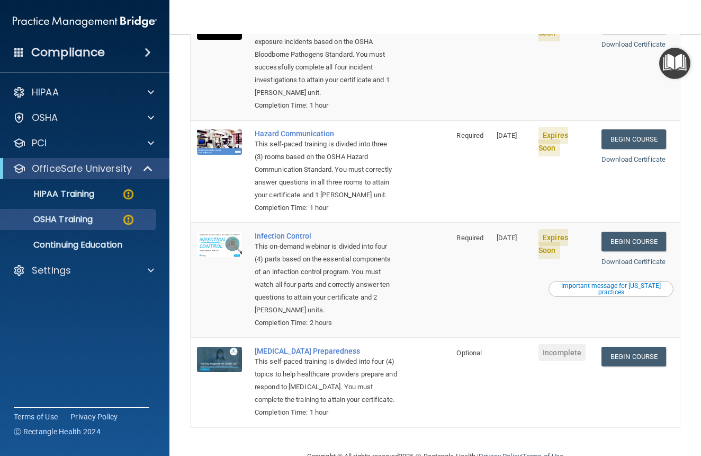
scroll to position [155, 0]
click at [516, 193] on td "[DATE]" at bounding box center [512, 172] width 42 height 102
click at [641, 347] on link "Begin Course" at bounding box center [634, 357] width 65 height 20
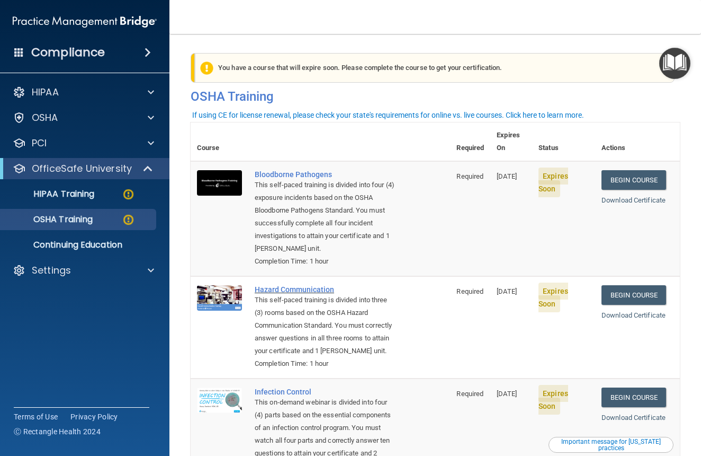
scroll to position [0, 0]
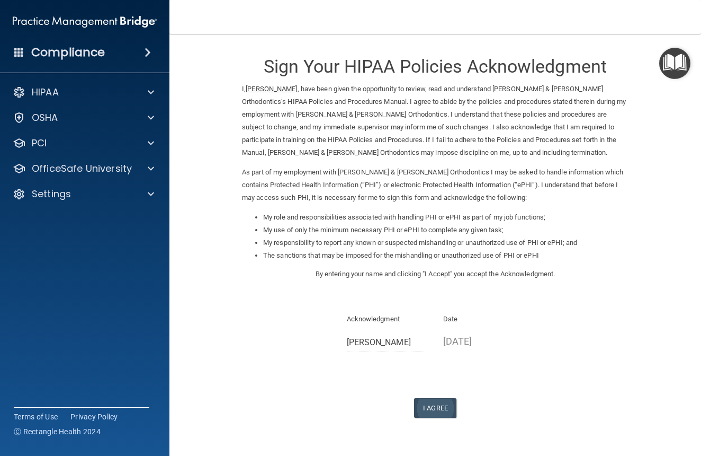
click at [435, 398] on button "I Agree" at bounding box center [435, 408] width 42 height 20
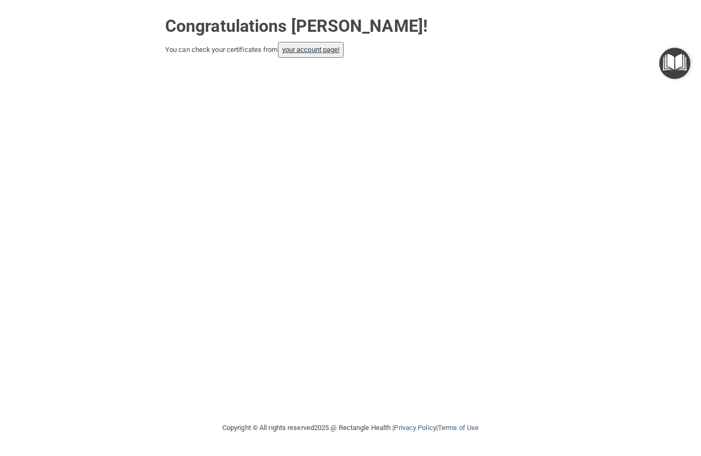
click at [312, 51] on link "your account page!" at bounding box center [311, 50] width 58 height 8
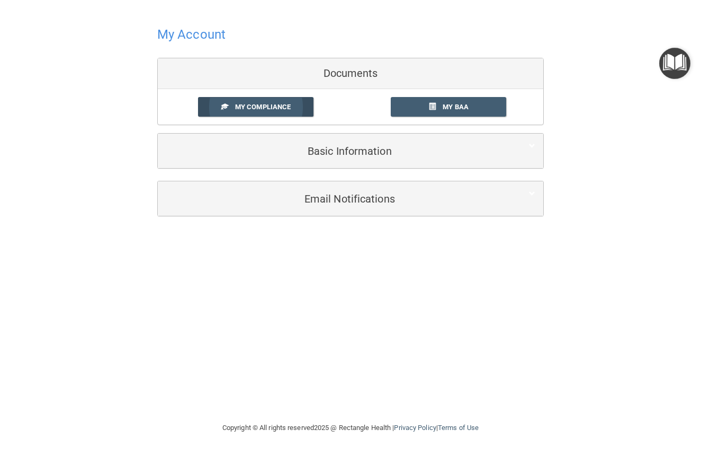
click at [268, 103] on span "My Compliance" at bounding box center [263, 107] width 56 height 8
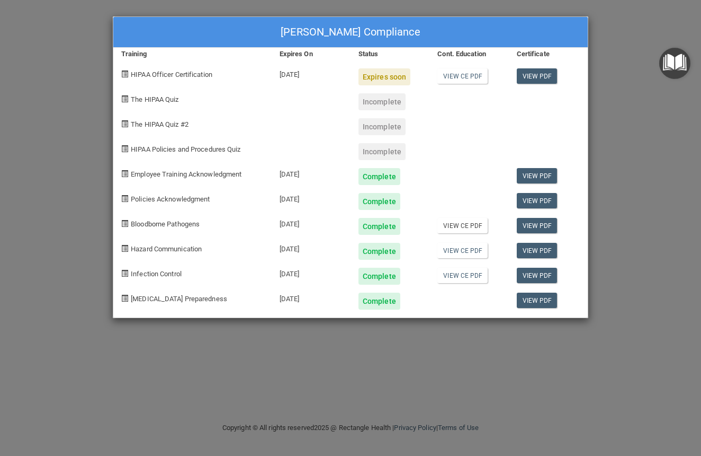
click at [454, 223] on link "View CE PDF" at bounding box center [463, 225] width 50 height 15
click at [472, 250] on link "View CE PDF" at bounding box center [463, 250] width 50 height 15
click at [454, 275] on link "View CE PDF" at bounding box center [463, 275] width 50 height 15
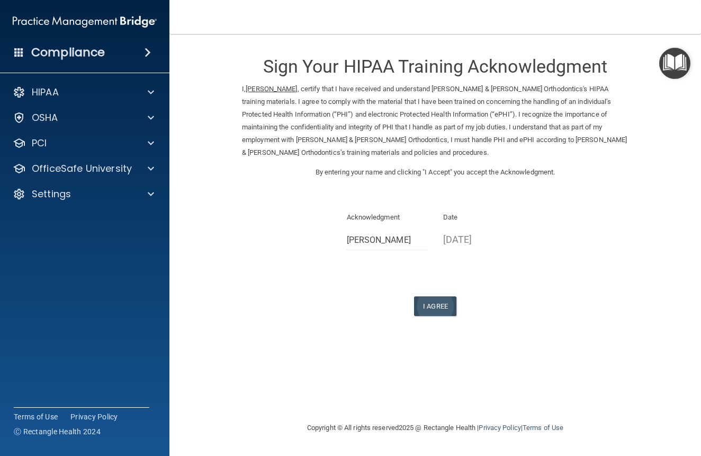
click at [438, 299] on button "I Agree" at bounding box center [435, 306] width 42 height 20
click at [437, 297] on button "I Agree" at bounding box center [435, 306] width 42 height 20
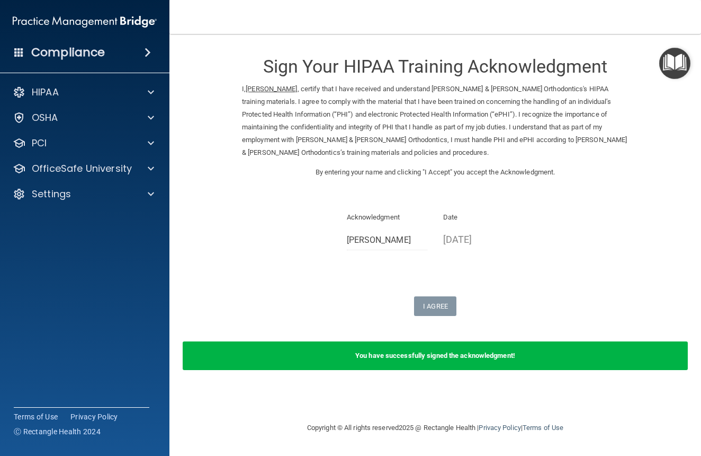
click at [134, 1] on div "Compliance" at bounding box center [85, 32] width 148 height 64
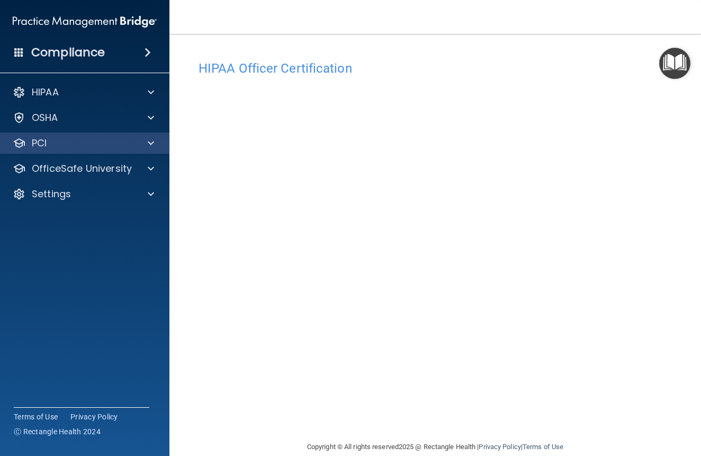
click at [43, 143] on p "PCI" at bounding box center [39, 143] width 15 height 13
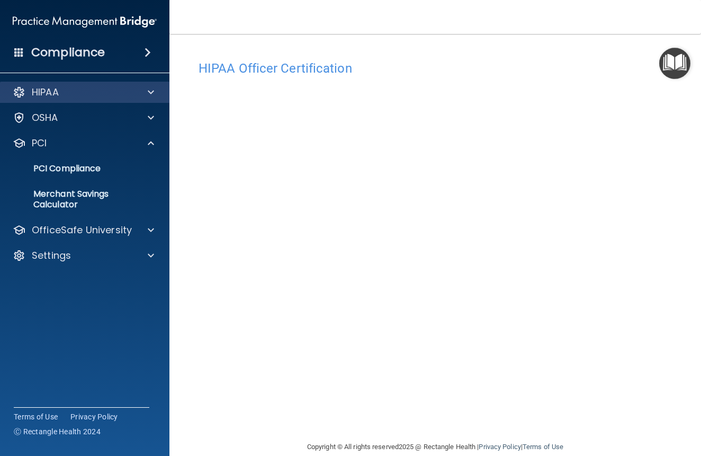
click at [48, 99] on div "HIPAA" at bounding box center [85, 92] width 170 height 21
click at [51, 92] on p "HIPAA" at bounding box center [45, 92] width 27 height 13
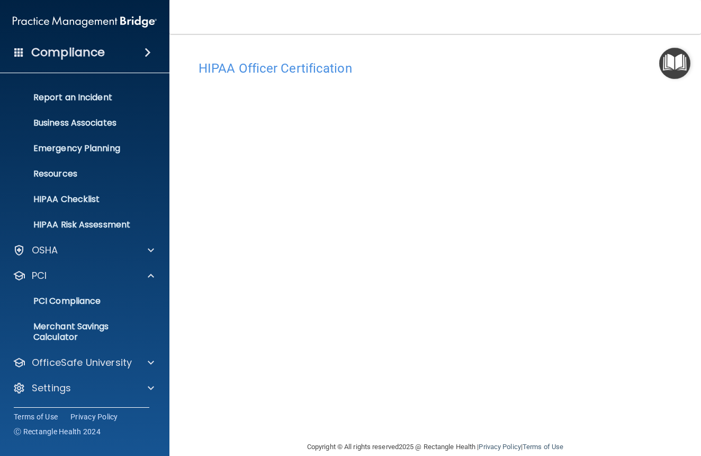
scroll to position [46, 0]
click at [58, 367] on p "OfficeSafe University" at bounding box center [82, 362] width 100 height 13
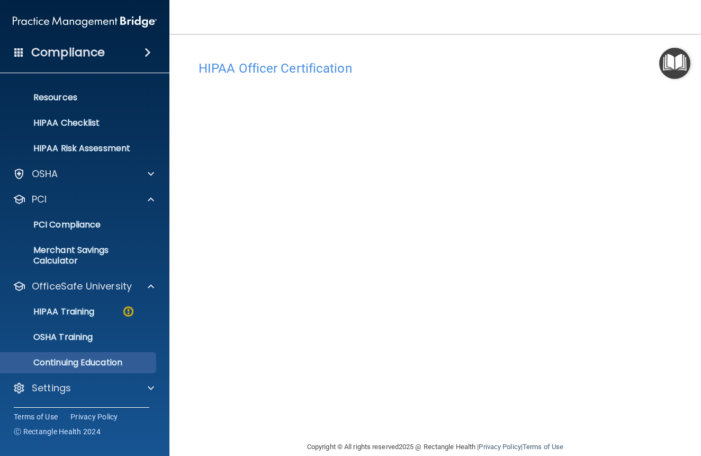
scroll to position [122, 0]
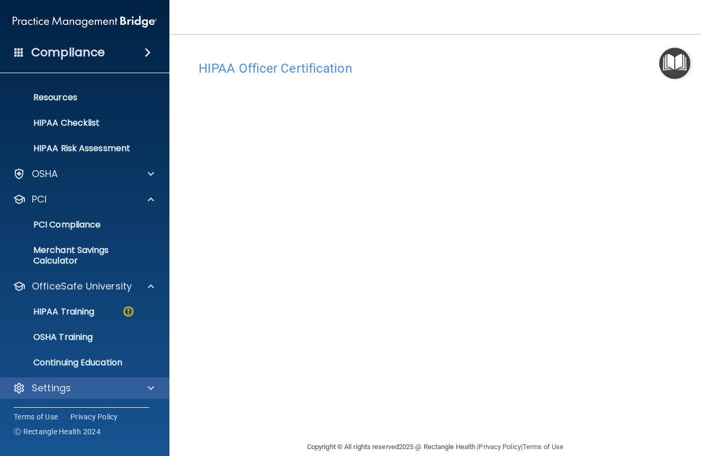
click at [56, 393] on p "Settings" at bounding box center [51, 387] width 39 height 13
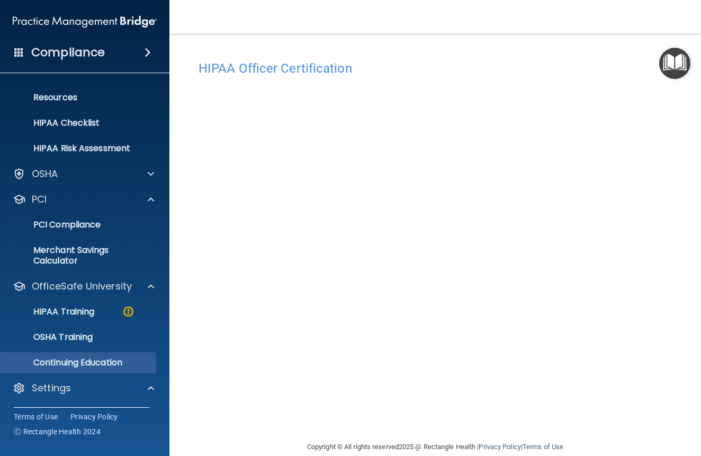
click at [60, 364] on p "Continuing Education" at bounding box center [79, 362] width 145 height 11
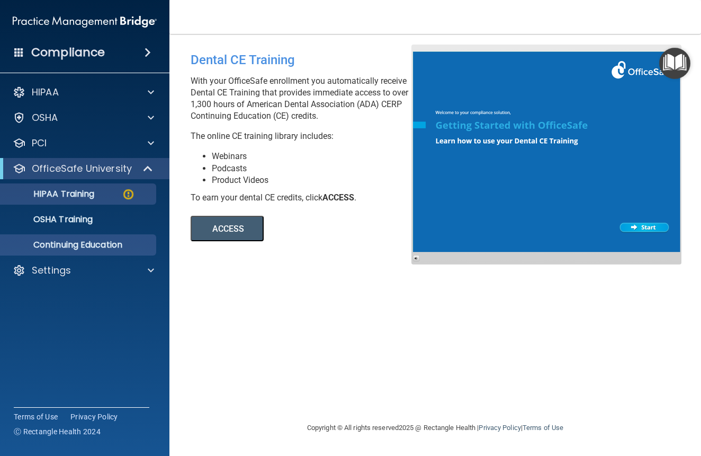
click at [94, 194] on p "HIPAA Training" at bounding box center [50, 194] width 87 height 11
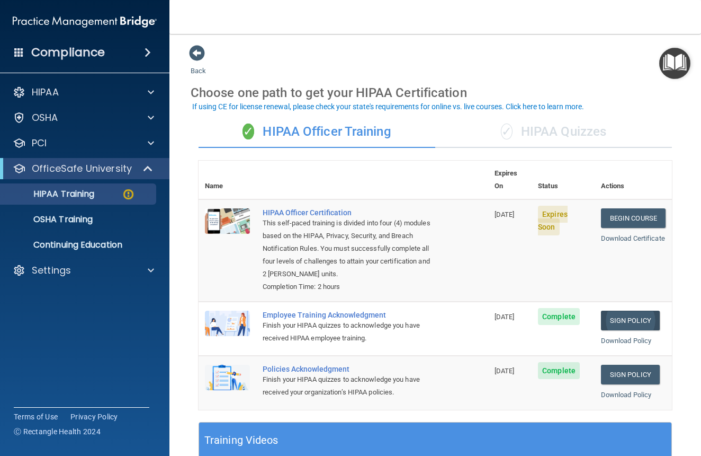
click at [630, 310] on link "Sign Policy" at bounding box center [630, 320] width 59 height 20
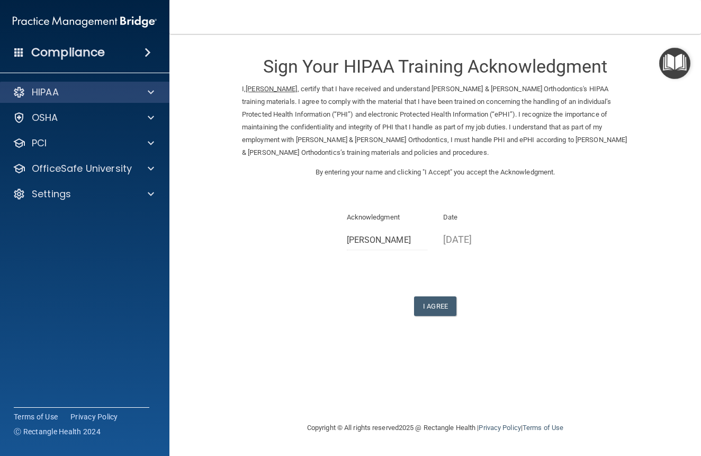
click at [65, 86] on div "HIPAA" at bounding box center [70, 92] width 131 height 13
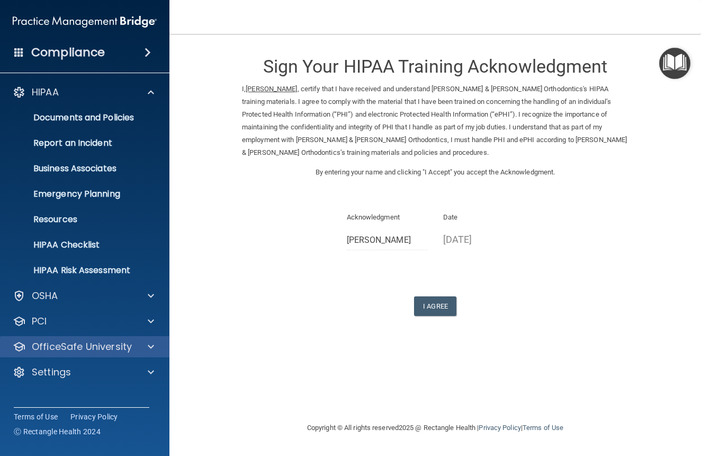
click at [59, 341] on p "OfficeSafe University" at bounding box center [82, 346] width 100 height 13
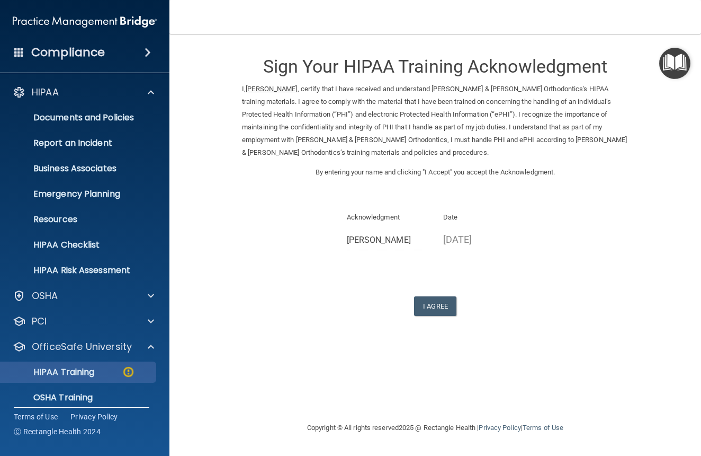
click at [94, 370] on p "HIPAA Training" at bounding box center [50, 372] width 87 height 11
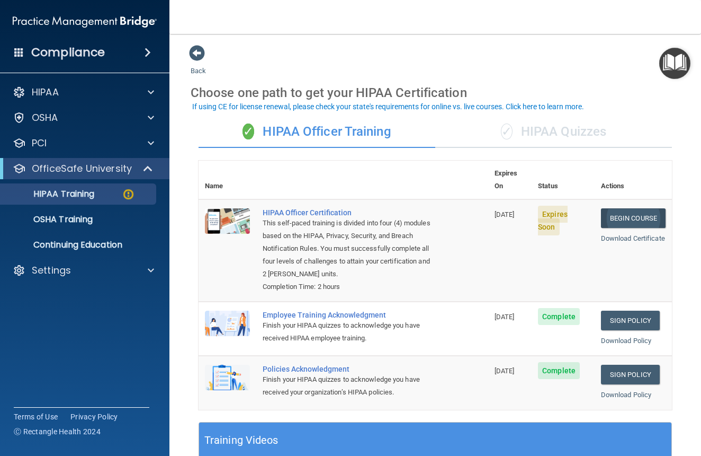
click at [642, 208] on link "Begin Course" at bounding box center [633, 218] width 65 height 20
click at [194, 52] on span at bounding box center [197, 53] width 16 height 16
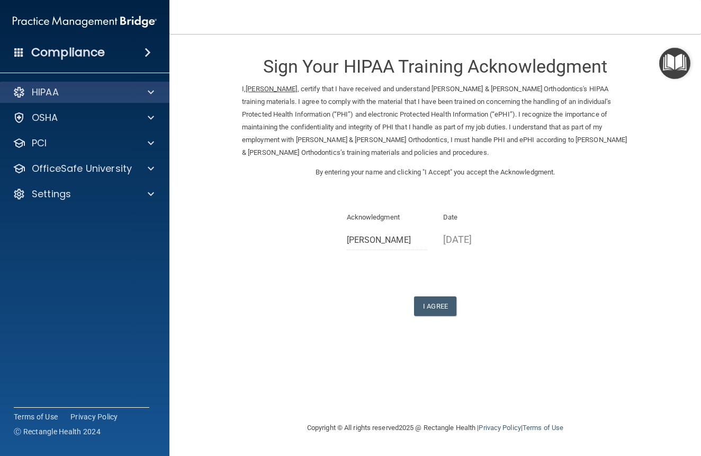
click at [60, 83] on div "HIPAA" at bounding box center [85, 92] width 170 height 21
click at [86, 94] on div "HIPAA" at bounding box center [70, 92] width 131 height 13
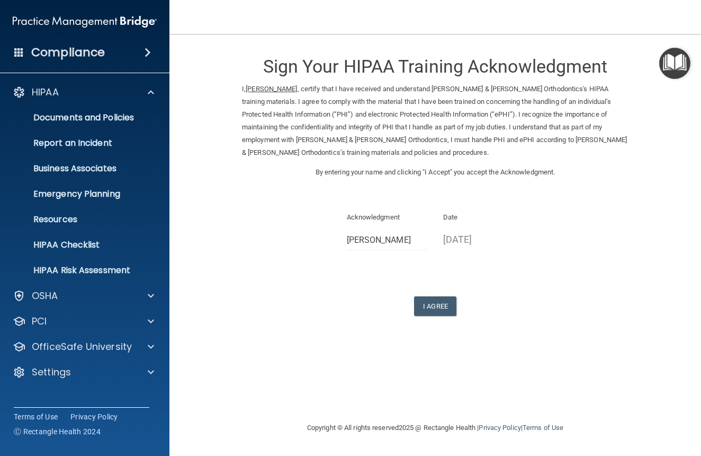
click at [100, 55] on h4 "Compliance" at bounding box center [68, 52] width 74 height 15
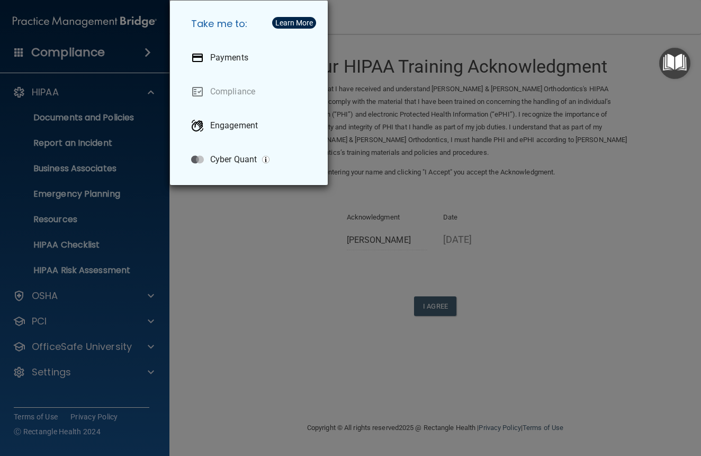
click at [287, 203] on div "Take me to: Payments Compliance Engagement Cyber Quant" at bounding box center [350, 228] width 701 height 456
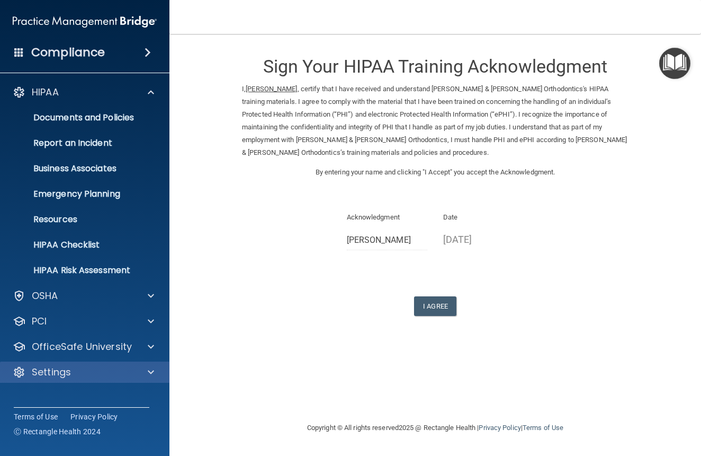
click at [72, 375] on div "Settings" at bounding box center [70, 372] width 131 height 13
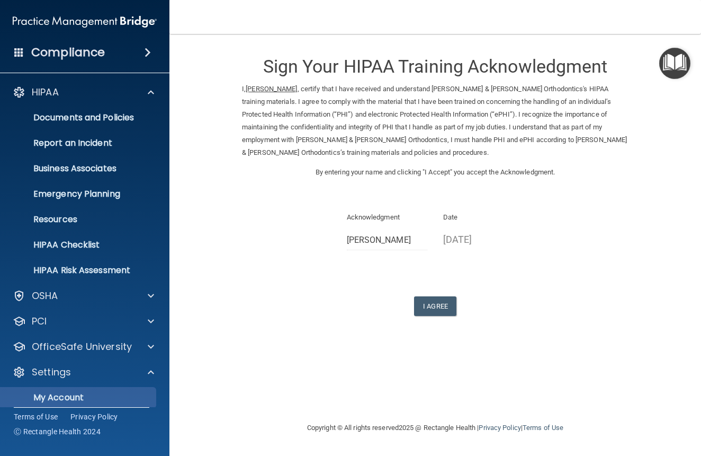
click at [69, 398] on p "My Account" at bounding box center [79, 397] width 145 height 11
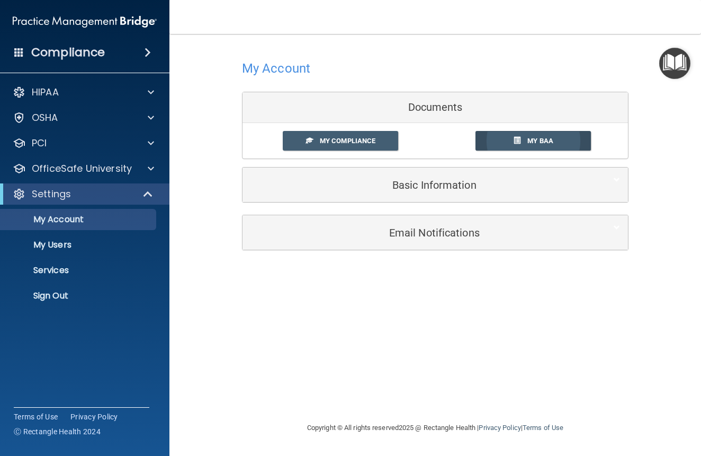
click at [531, 139] on span "My BAA" at bounding box center [541, 141] width 26 height 8
click at [367, 135] on link "My Compliance" at bounding box center [341, 141] width 116 height 20
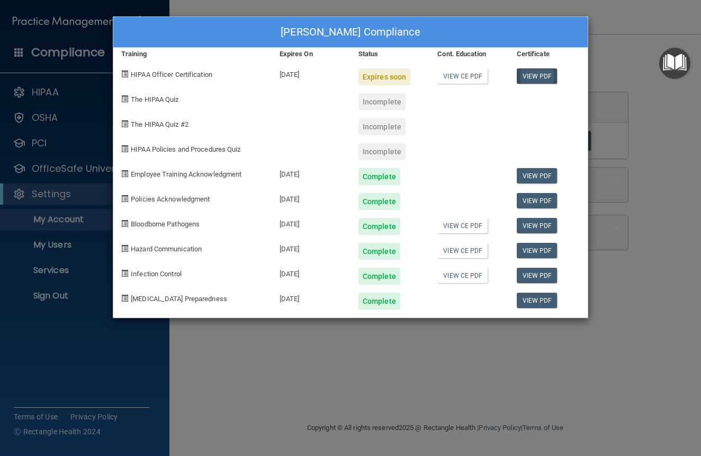
click at [539, 74] on link "View PDF" at bounding box center [537, 75] width 41 height 15
click at [612, 57] on div "Marilyn Savidge's Compliance Training Expires On Status Cont. Education Certifi…" at bounding box center [350, 228] width 701 height 456
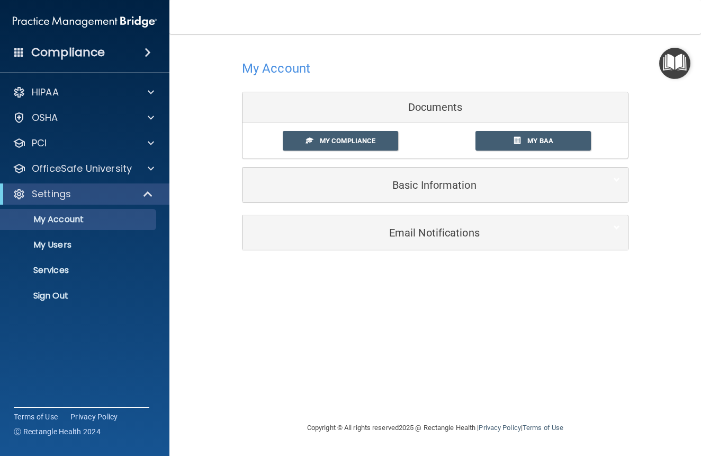
click at [95, 26] on img at bounding box center [85, 21] width 144 height 21
click at [94, 51] on h4 "Compliance" at bounding box center [68, 52] width 74 height 15
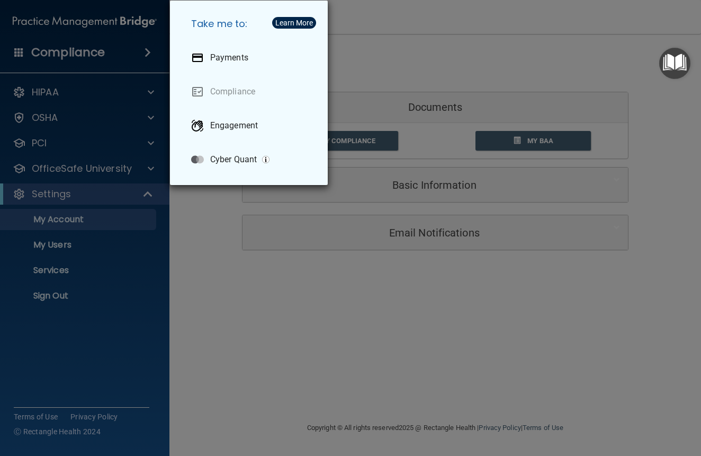
click at [225, 259] on div "Take me to: Payments Compliance Engagement Cyber Quant" at bounding box center [350, 228] width 701 height 456
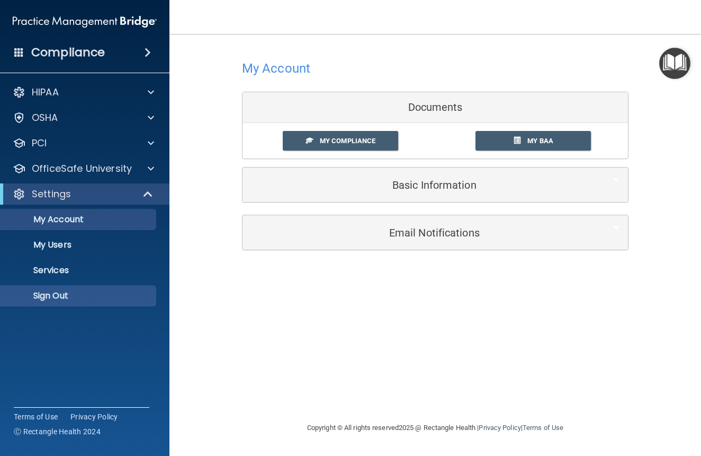
click at [54, 291] on p "Sign Out" at bounding box center [79, 295] width 145 height 11
